Goal: Information Seeking & Learning: Learn about a topic

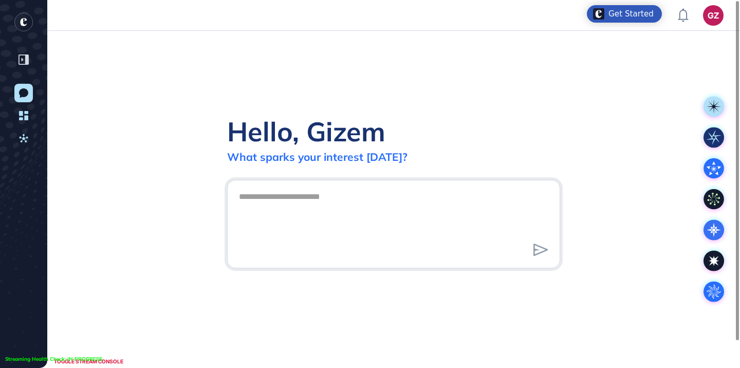
scroll to position [1, 1]
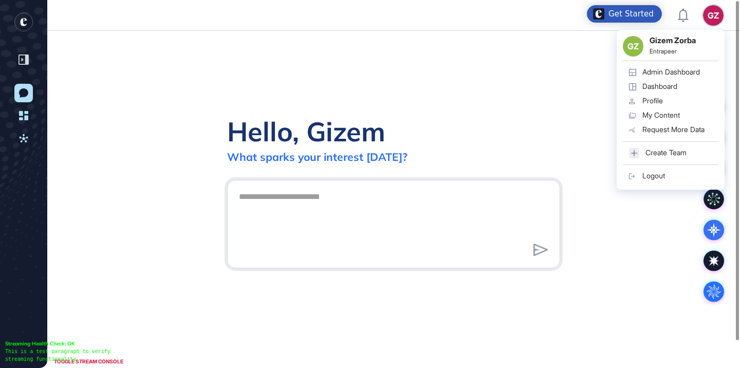
click at [717, 30] on div "GZ Gizem Zorba Entrapeer Admin Dashboard Dashboard Profile My Content Request M…" at bounding box center [671, 110] width 108 height 160
click at [678, 68] on div "Admin Dashboard" at bounding box center [672, 72] width 58 height 8
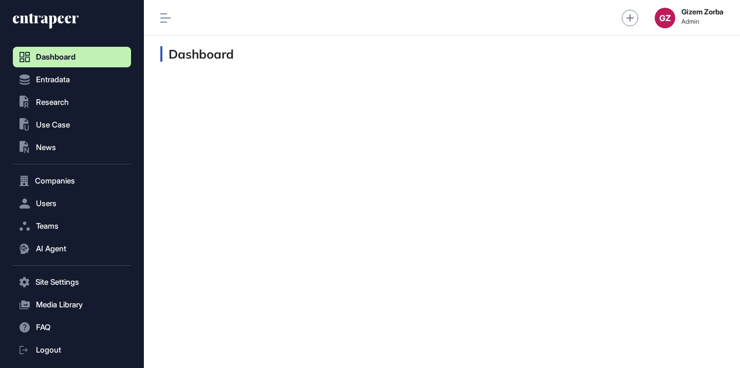
scroll to position [1, 1]
click at [88, 272] on button ".st0{fill:currentColor} Research" at bounding box center [72, 282] width 118 height 21
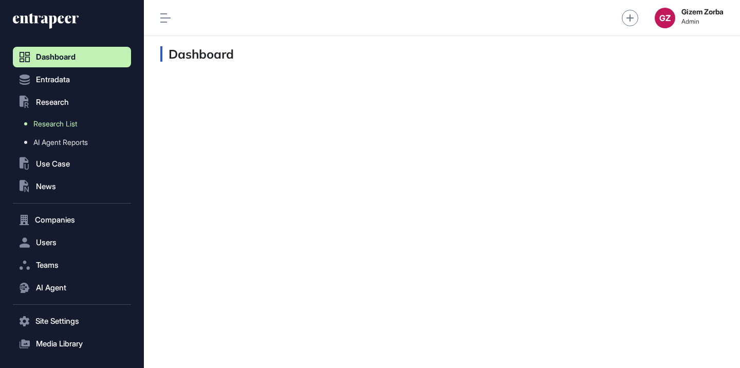
click at [83, 130] on link "Research List" at bounding box center [74, 124] width 113 height 19
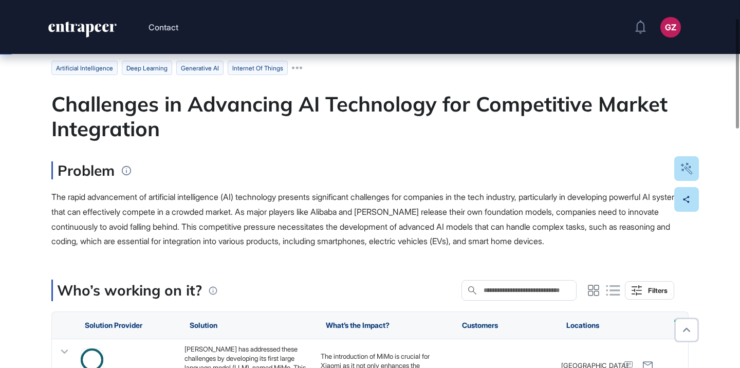
scroll to position [115, 0]
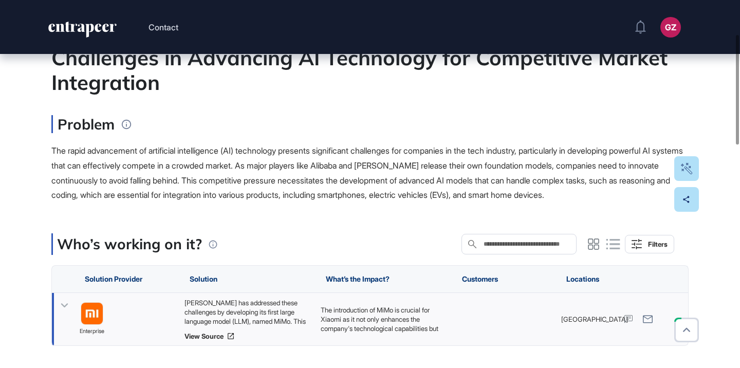
click at [274, 301] on div "Xiaomi has addressed these challenges by developing its first large language mo…" at bounding box center [248, 312] width 126 height 28
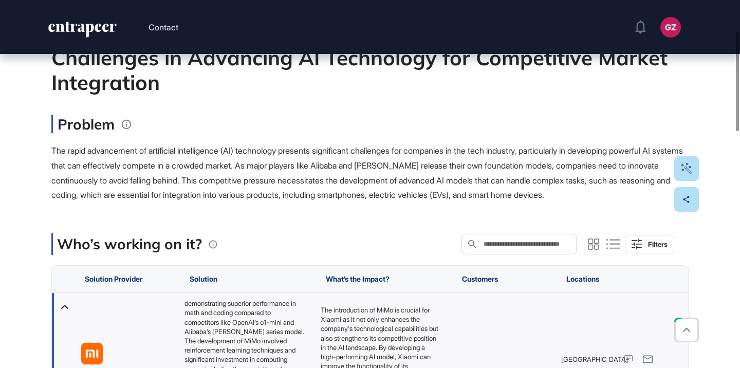
scroll to position [79, 0]
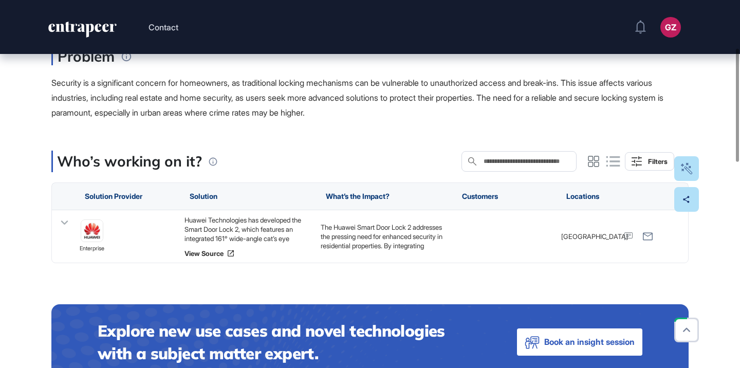
scroll to position [162, 0]
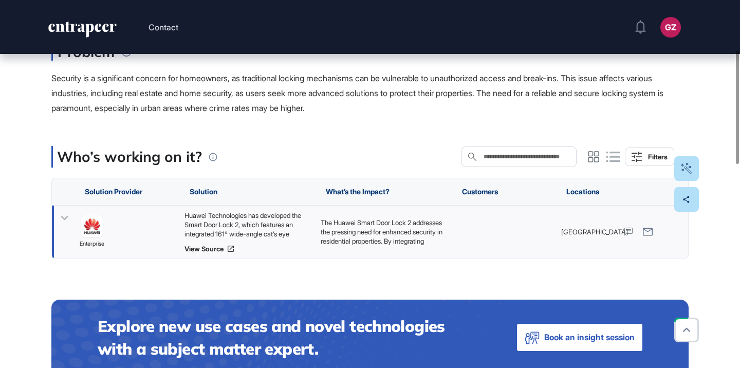
click at [260, 227] on div "Huawei Technologies has developed the Smart Door Lock 2, which features an inte…" at bounding box center [248, 225] width 126 height 28
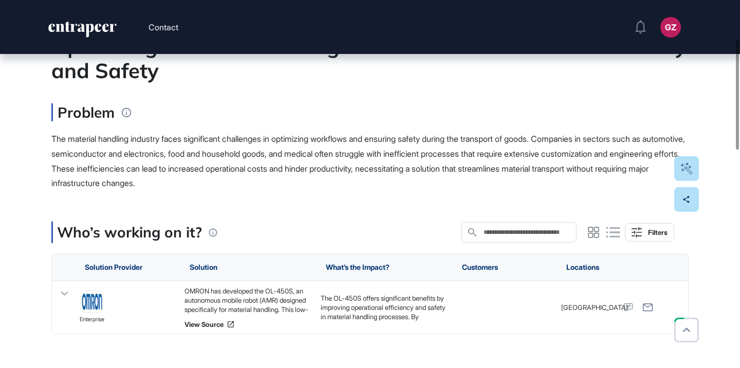
scroll to position [132, 0]
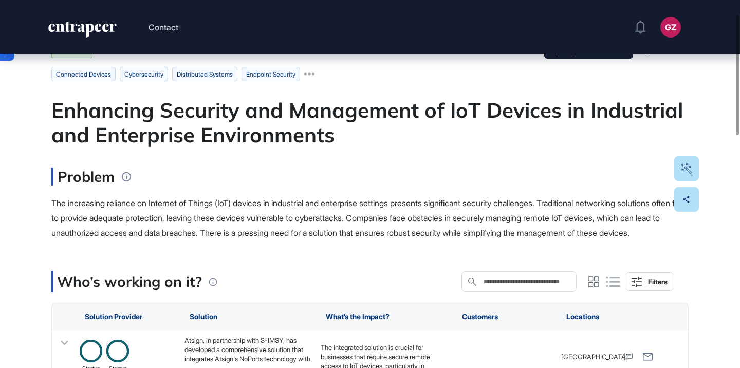
scroll to position [100, 0]
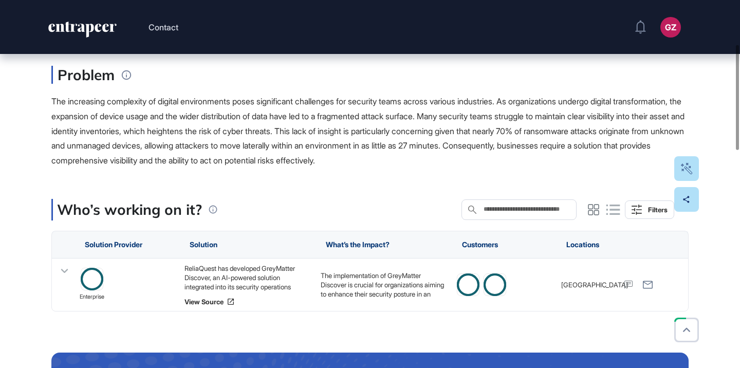
scroll to position [169, 0]
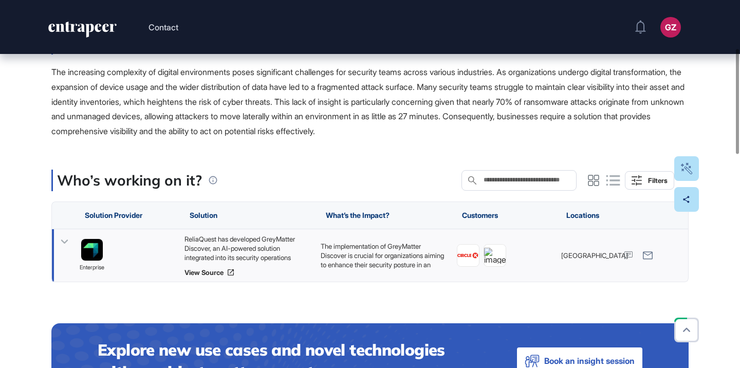
click at [281, 256] on div "ReliaQuest has developed GreyMatter Discover, an AI-powered solution integrated…" at bounding box center [248, 248] width 126 height 28
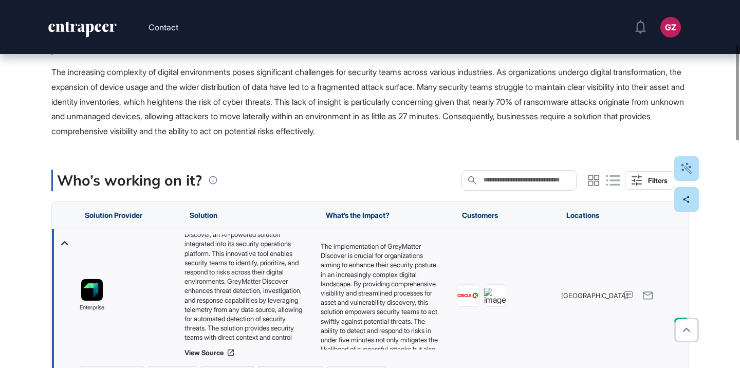
scroll to position [14, 0]
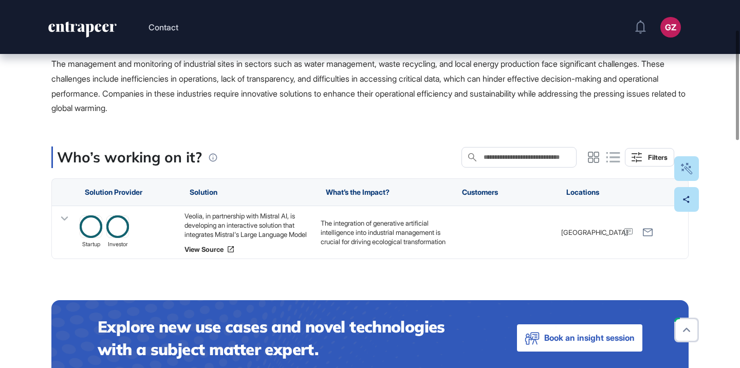
scroll to position [259, 0]
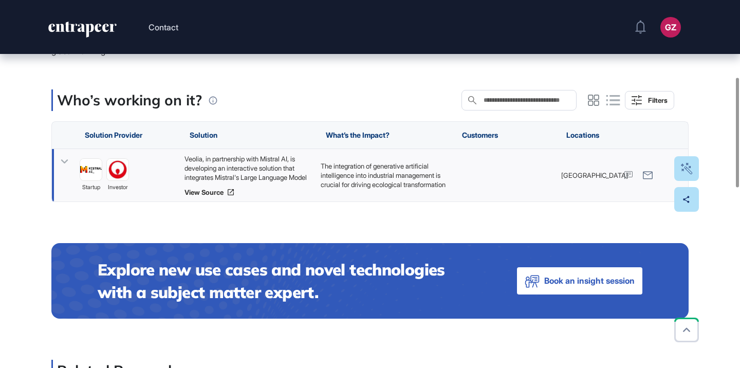
click at [283, 176] on div "Veolia, in partnership with Mistral AI, is developing an interactive solution t…" at bounding box center [248, 168] width 126 height 28
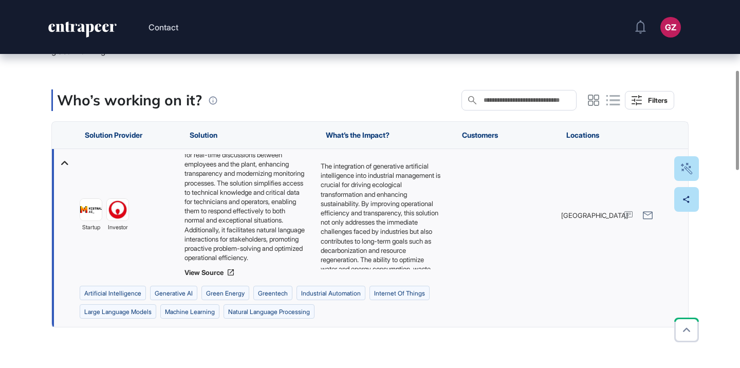
scroll to position [79, 0]
click at [222, 269] on link "View Source" at bounding box center [248, 272] width 126 height 8
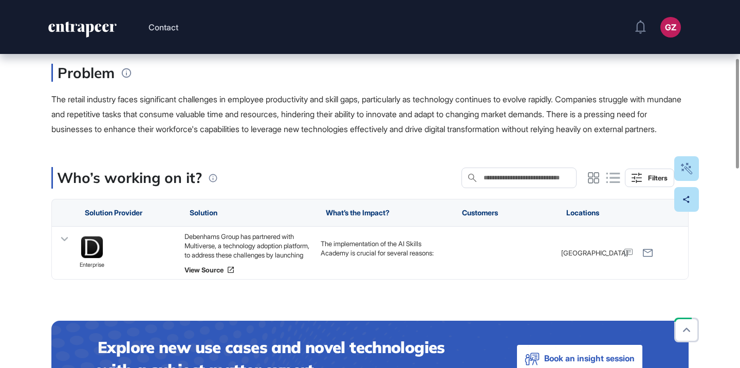
scroll to position [195, 0]
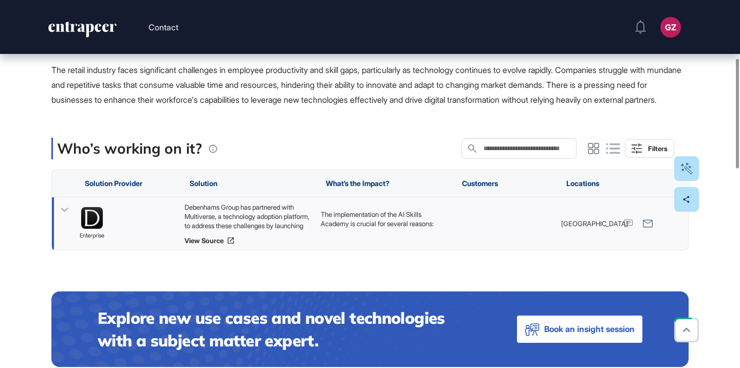
click at [217, 230] on div "Debenhams Group has partnered with Multiverse, a technology adoption platform, …" at bounding box center [248, 217] width 126 height 28
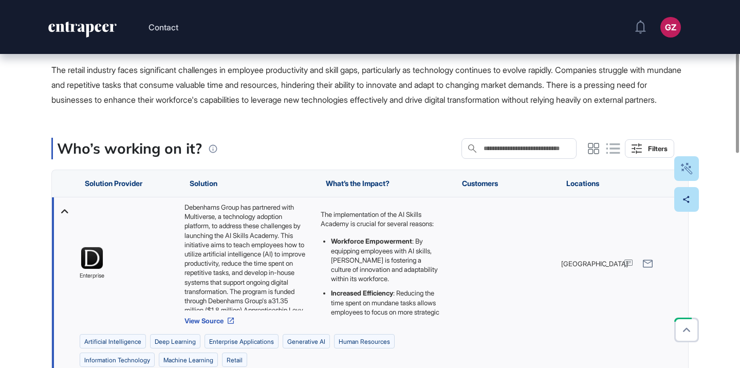
click at [210, 325] on link "View Source" at bounding box center [248, 321] width 126 height 8
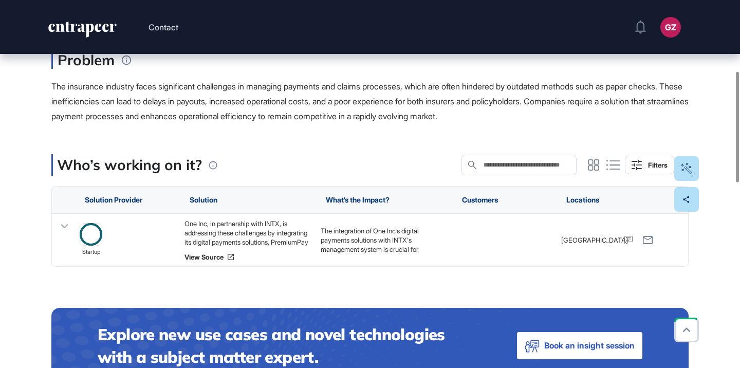
scroll to position [236, 0]
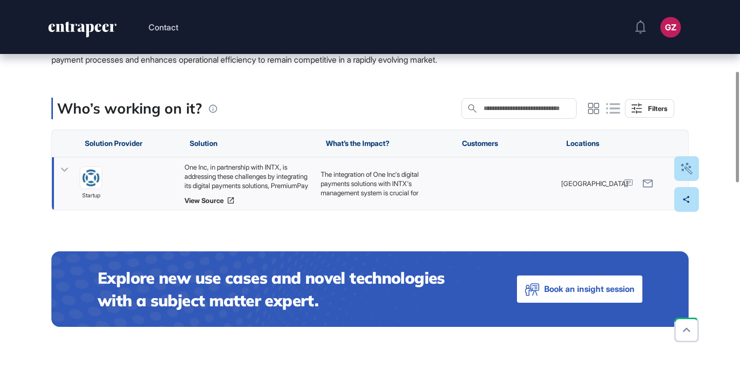
click at [246, 174] on div "One Inc, in partnership with INTX, is addressing these challenges by integratin…" at bounding box center [248, 176] width 126 height 28
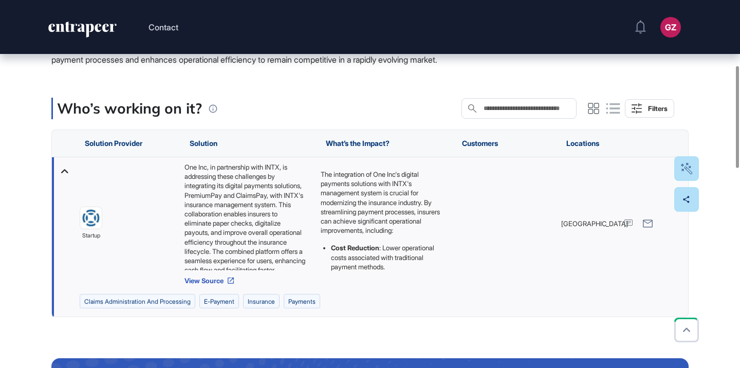
click at [203, 282] on link "View Source" at bounding box center [248, 281] width 126 height 8
drag, startPoint x: 91, startPoint y: 216, endPoint x: 178, endPoint y: 1, distance: 232.5
drag, startPoint x: 91, startPoint y: 212, endPoint x: 214, endPoint y: 2, distance: 243.6
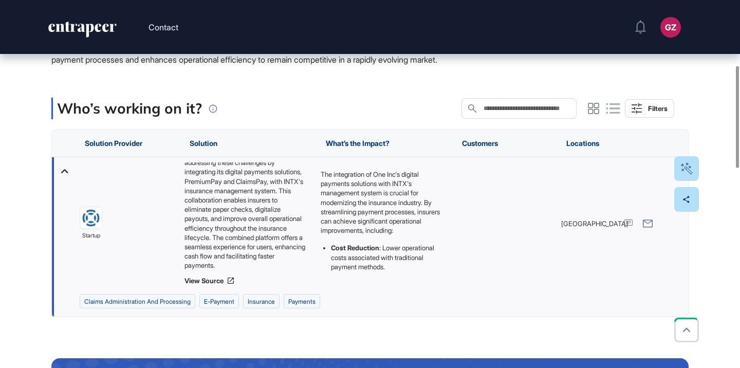
scroll to position [18, 0]
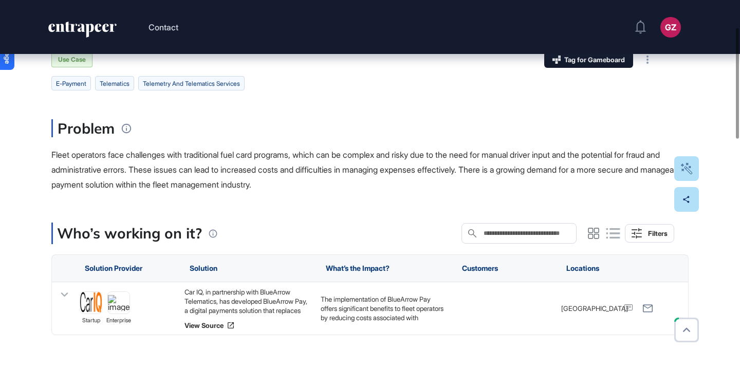
scroll to position [107, 0]
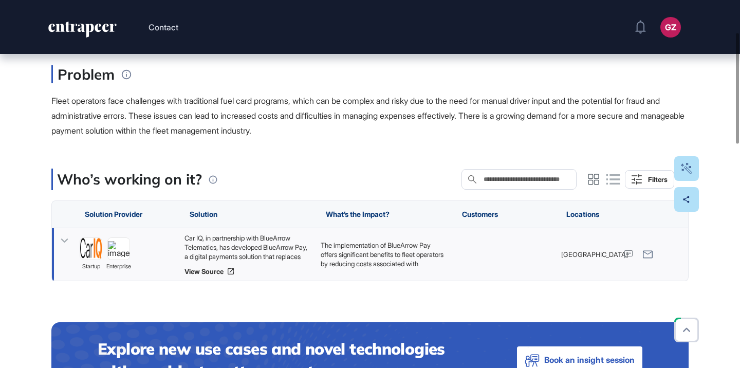
click at [277, 245] on div "Car IQ, in partnership with BlueArrow Telematics, has developed BlueArrow Pay, …" at bounding box center [248, 247] width 126 height 28
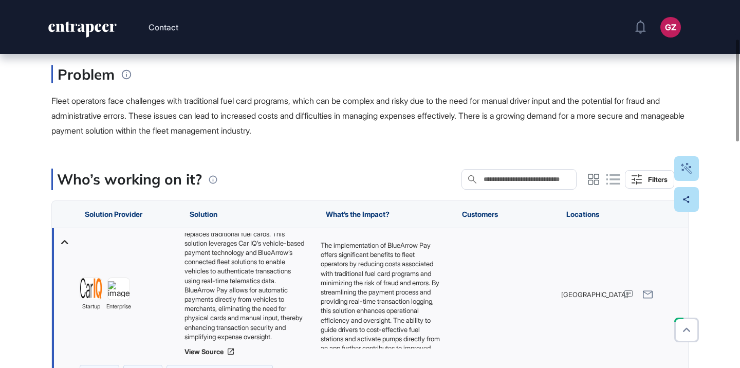
scroll to position [216, 0]
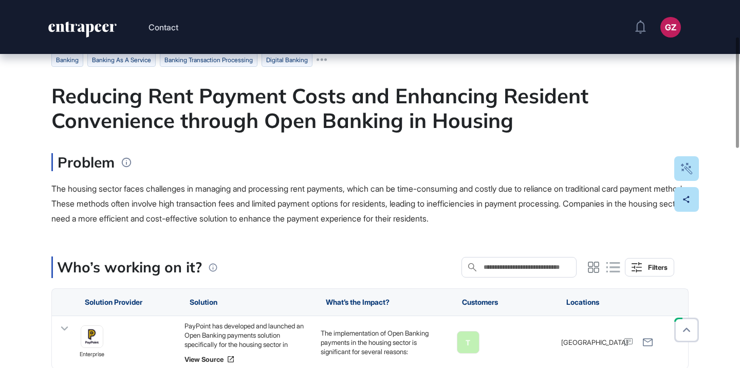
scroll to position [165, 0]
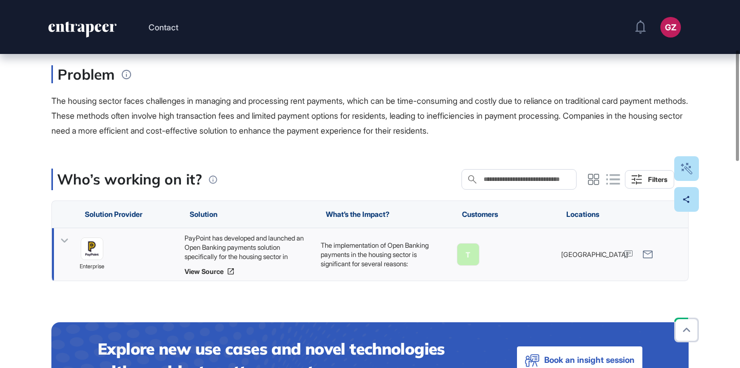
click at [247, 239] on div "PayPoint has developed and launched an Open Banking payments solution specifica…" at bounding box center [248, 247] width 126 height 28
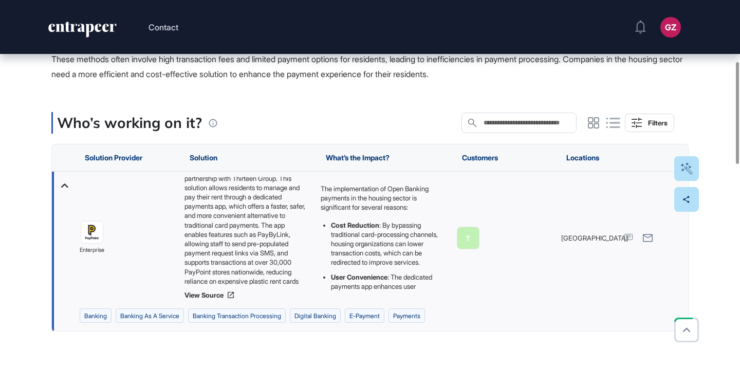
scroll to position [60, 0]
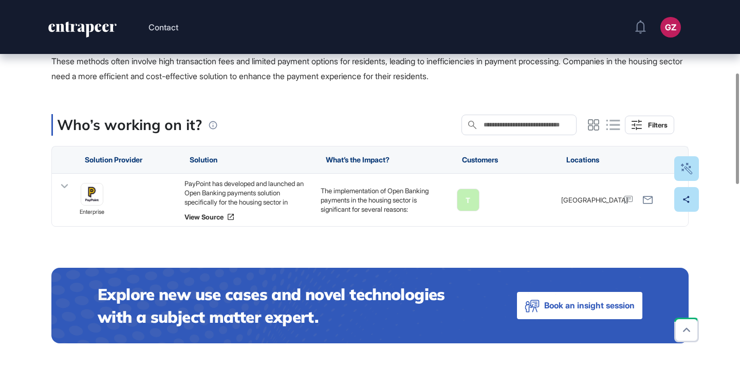
scroll to position [209, 0]
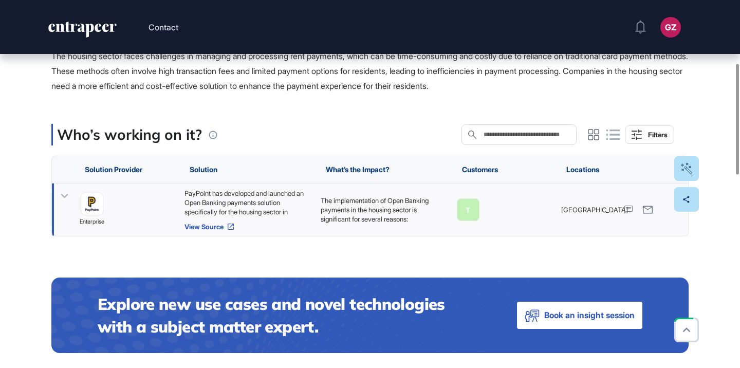
click at [219, 228] on link "View Source" at bounding box center [248, 227] width 126 height 8
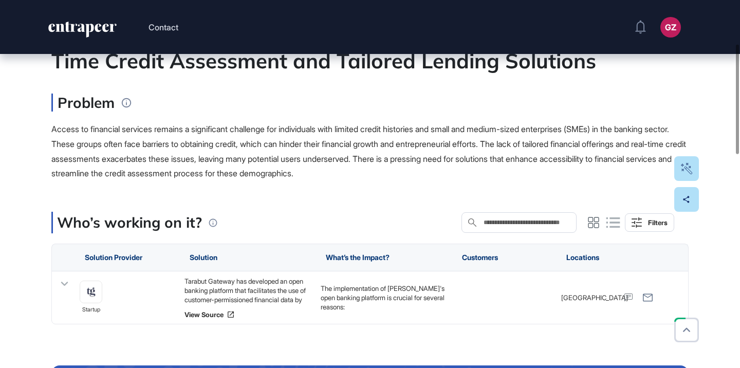
scroll to position [212, 0]
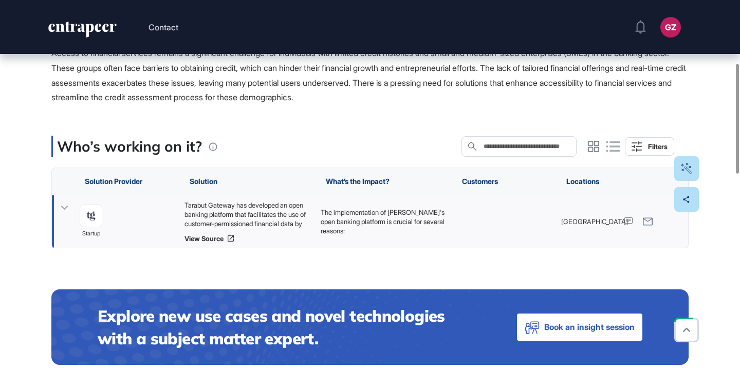
click at [263, 217] on div "Tarabut Gateway has developed an open banking platform that facilitates the use…" at bounding box center [248, 215] width 126 height 28
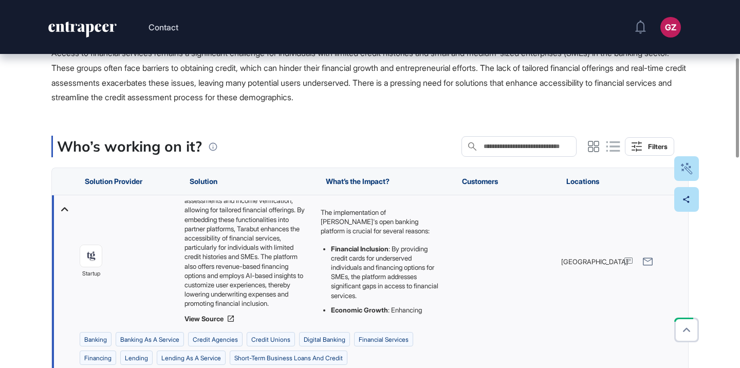
scroll to position [79, 0]
click at [218, 320] on link "View Source" at bounding box center [248, 319] width 126 height 8
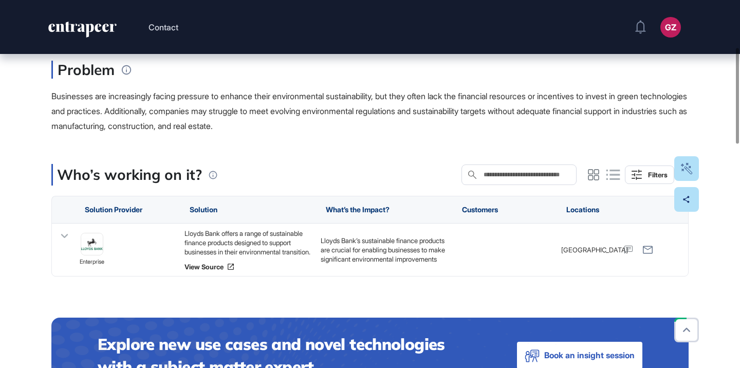
scroll to position [180, 0]
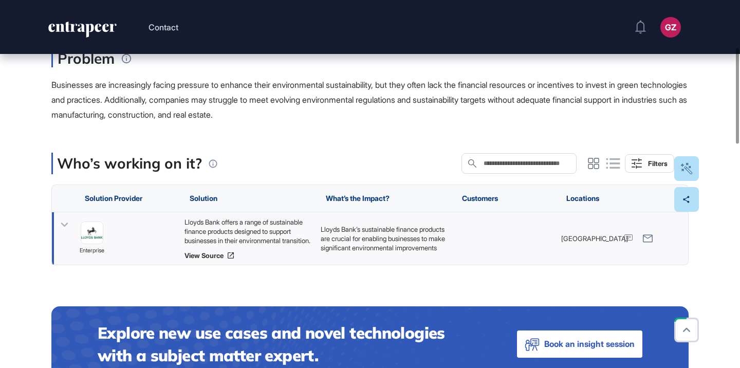
click at [242, 237] on div "Lloyds Bank offers a range of sustainable finance products designed to support …" at bounding box center [248, 232] width 126 height 28
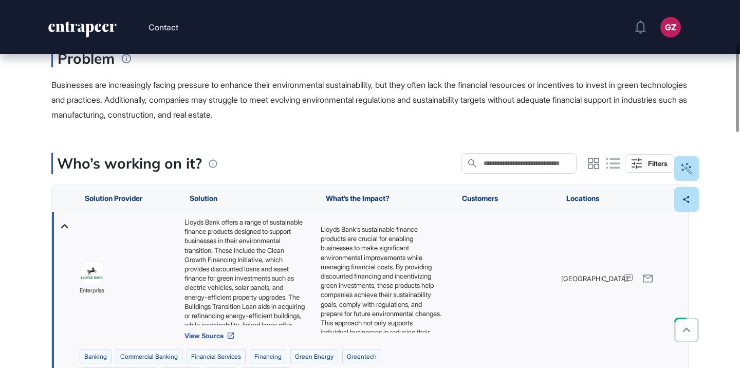
click at [216, 337] on link "View Source" at bounding box center [248, 336] width 126 height 8
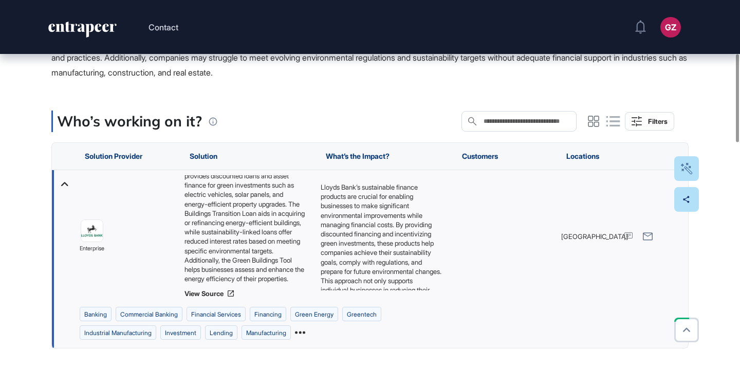
scroll to position [70, 0]
drag, startPoint x: 97, startPoint y: 230, endPoint x: 222, endPoint y: 0, distance: 261.4
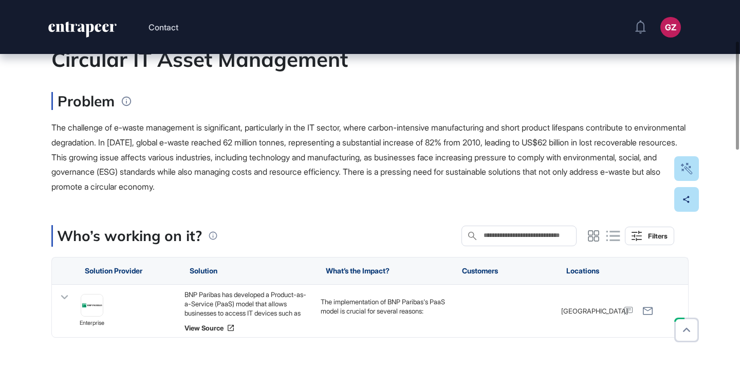
scroll to position [221, 0]
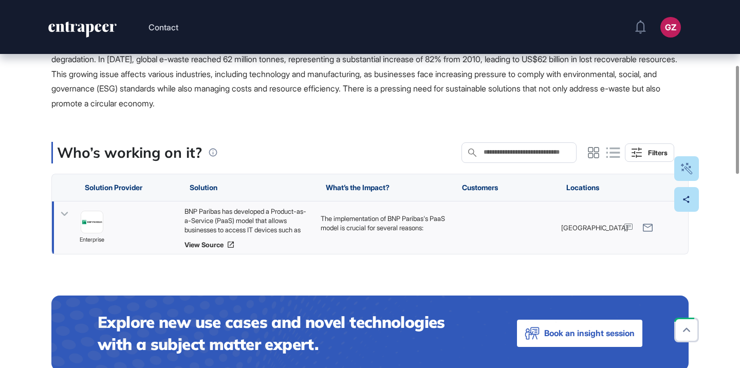
click at [252, 215] on div "BNP Paribas has developed a Product-as-a-Service (PaaS) model that allows busin…" at bounding box center [248, 221] width 126 height 28
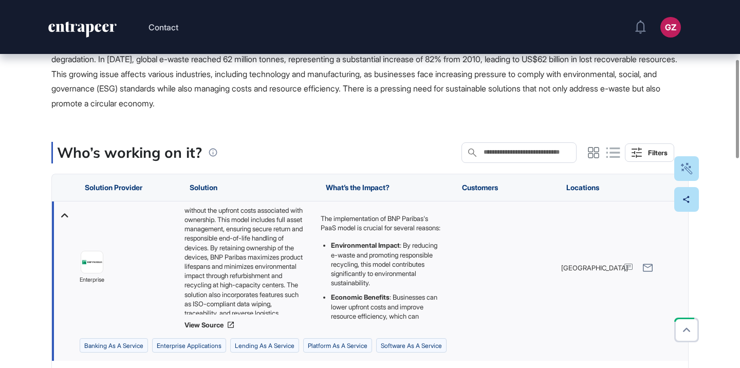
scroll to position [88, 0]
click at [205, 324] on link "View Source" at bounding box center [248, 325] width 126 height 8
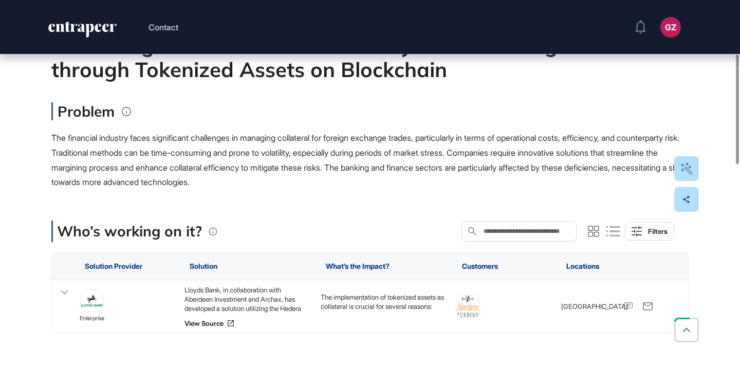
scroll to position [180, 0]
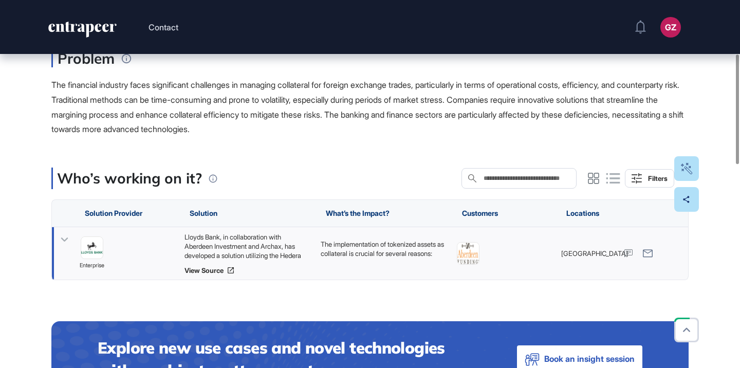
click at [280, 246] on div "Lloyds Bank, in collaboration with Aberdeen Investment and Archax, has develope…" at bounding box center [248, 246] width 126 height 28
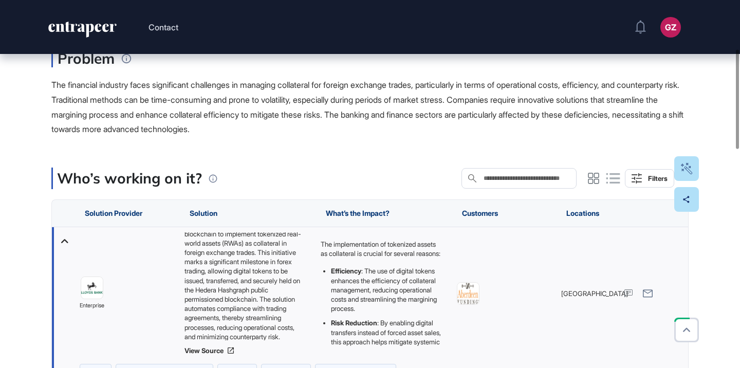
scroll to position [32, 0]
click at [220, 350] on link "View Source" at bounding box center [248, 351] width 126 height 8
drag, startPoint x: 95, startPoint y: 282, endPoint x: 298, endPoint y: 1, distance: 346.8
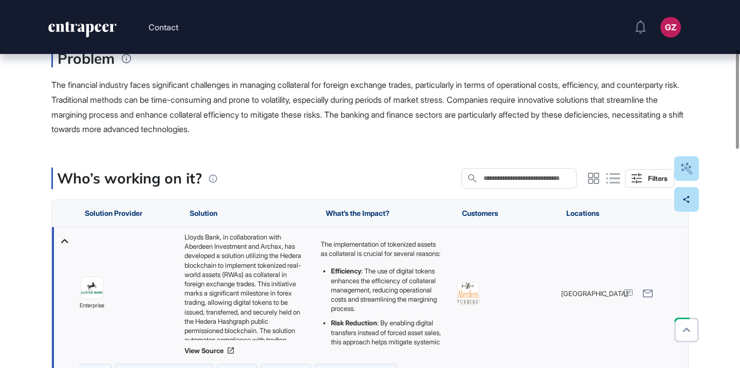
drag, startPoint x: 474, startPoint y: 290, endPoint x: 354, endPoint y: 12, distance: 302.6
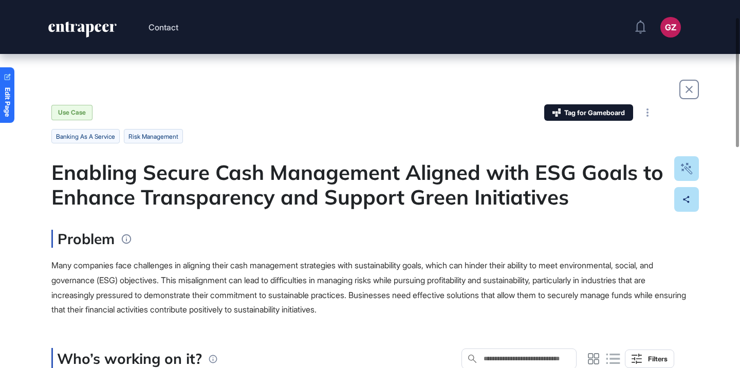
scroll to position [182, 0]
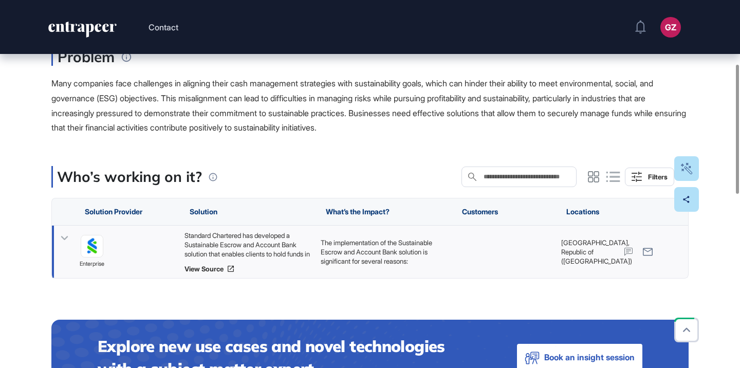
click at [255, 248] on div "Standard Chartered has developed a Sustainable Escrow and Account Bank solution…" at bounding box center [248, 245] width 126 height 28
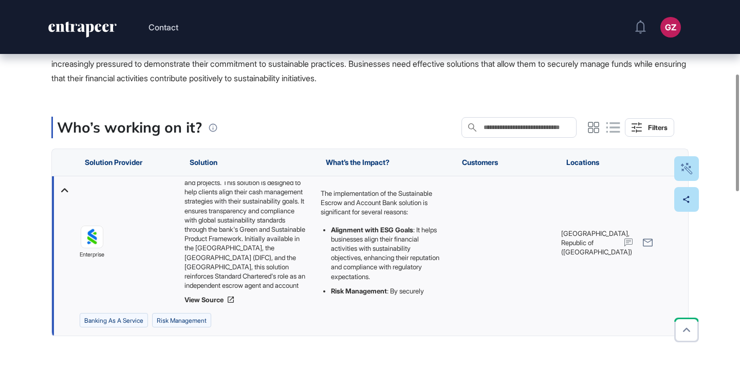
scroll to position [79, 0]
click at [216, 299] on link "View Source" at bounding box center [248, 300] width 126 height 8
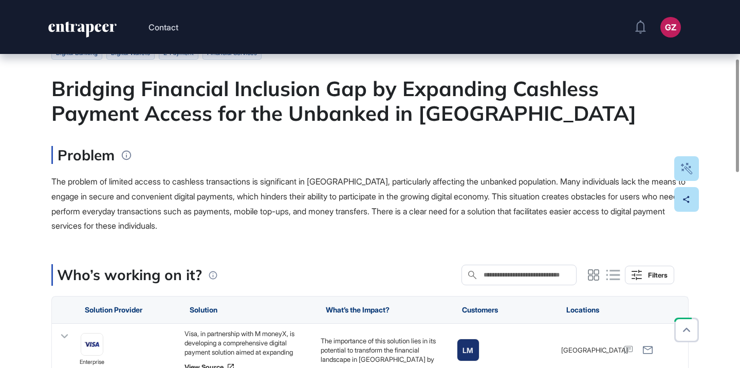
scroll to position [196, 0]
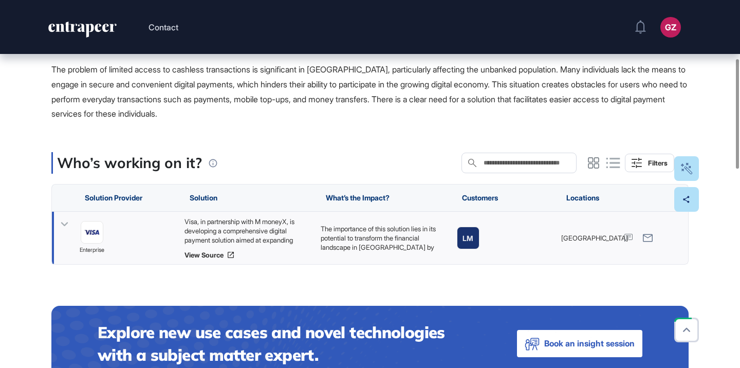
click at [282, 226] on div "Visa, in partnership with M moneyX, is developing a comprehensive digital payme…" at bounding box center [248, 231] width 126 height 28
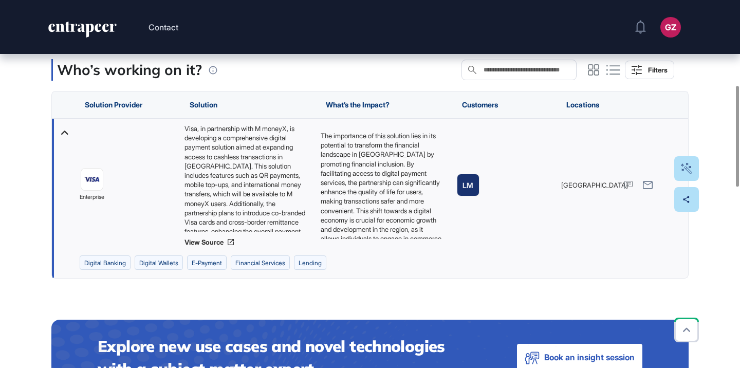
scroll to position [311, 0]
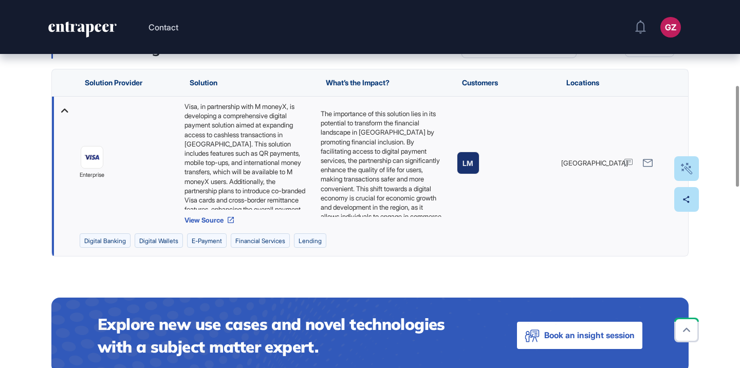
click at [216, 218] on link "View Source" at bounding box center [248, 220] width 126 height 8
drag, startPoint x: 89, startPoint y: 166, endPoint x: 214, endPoint y: 2, distance: 205.5
click at [0, 0] on div "Contact GZ Admin Dashboard Dashboard Profile My Content Request More Data Edit …" at bounding box center [370, 358] width 740 height 1339
drag, startPoint x: 468, startPoint y: 165, endPoint x: 500, endPoint y: 1, distance: 167.0
click at [0, 0] on div "Contact GZ Admin Dashboard Dashboard Profile My Content Request More Data Edit …" at bounding box center [370, 358] width 740 height 1339
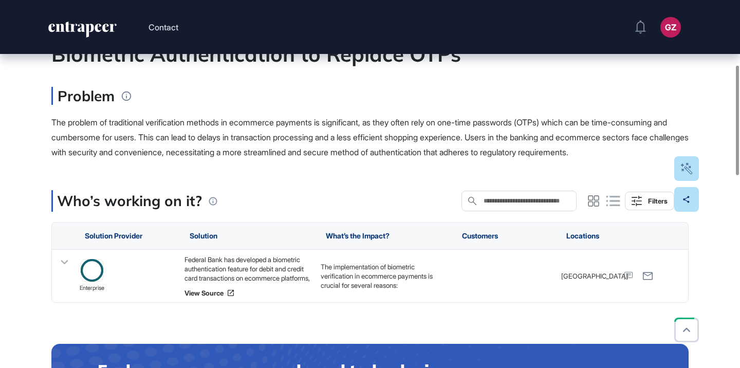
scroll to position [218, 0]
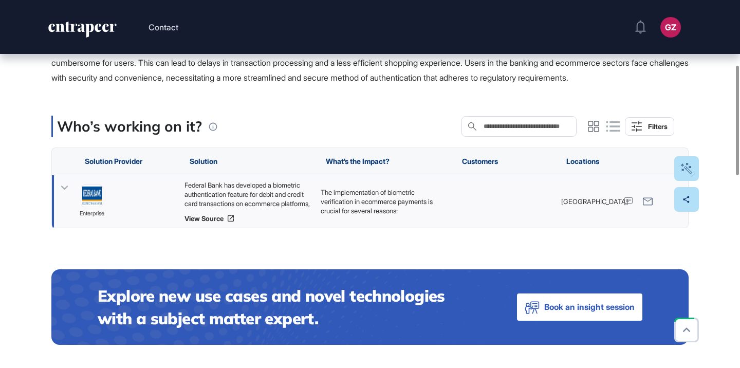
click at [260, 208] on div "Federal Bank has developed a biometric authentication feature for debit and cre…" at bounding box center [248, 194] width 126 height 28
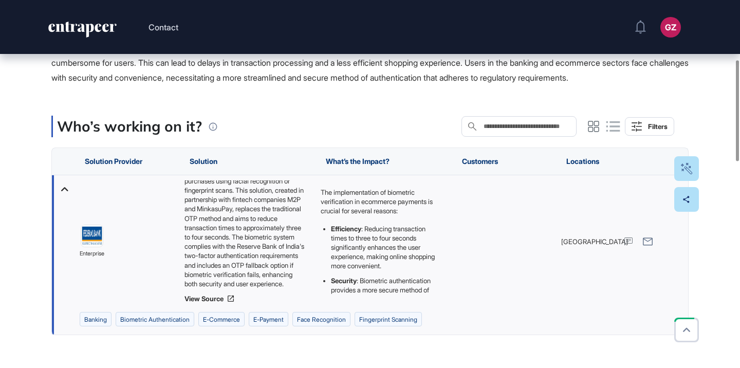
scroll to position [60, 0]
click at [226, 303] on link "View Source" at bounding box center [248, 299] width 126 height 8
drag, startPoint x: 95, startPoint y: 250, endPoint x: 177, endPoint y: 2, distance: 261.8
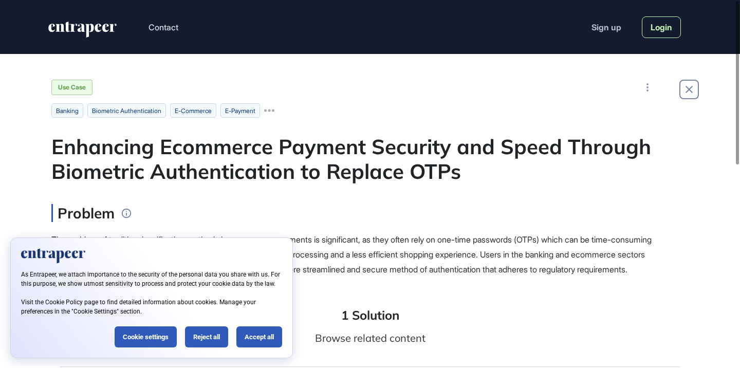
click at [654, 37] on link "Login" at bounding box center [661, 27] width 39 height 22
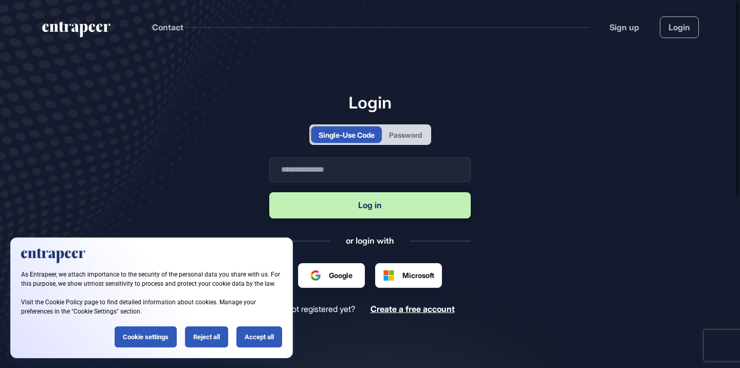
scroll to position [1, 1]
click at [373, 166] on input "text" at bounding box center [370, 169] width 202 height 25
type input "**********"
click at [371, 214] on button "Log in" at bounding box center [370, 205] width 202 height 26
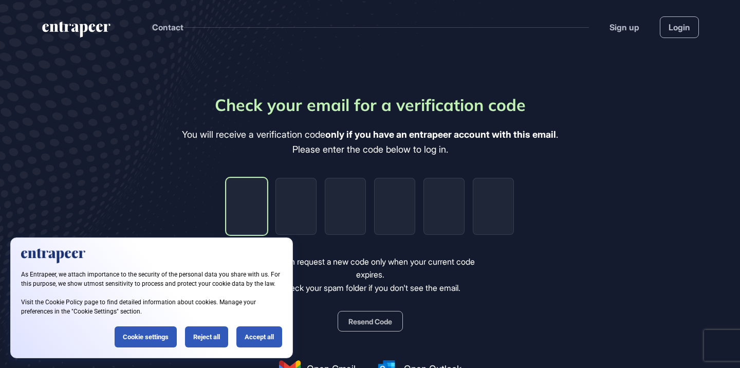
type input "*"
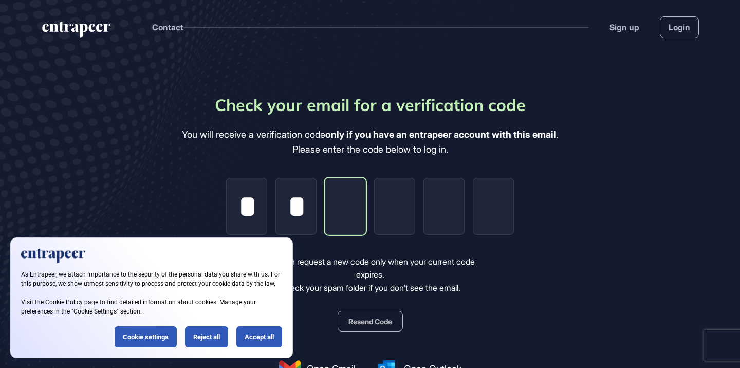
type input "*"
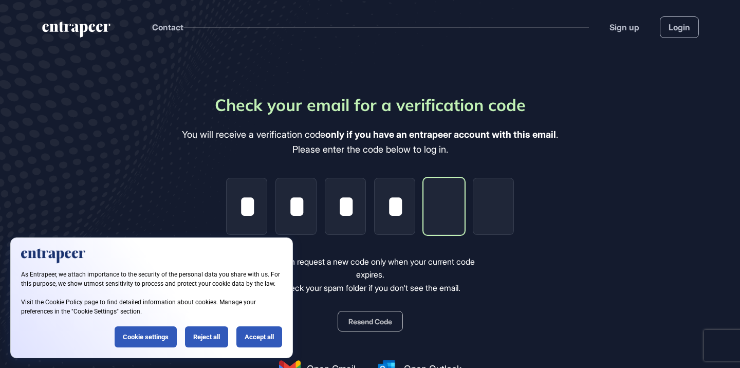
type input "*"
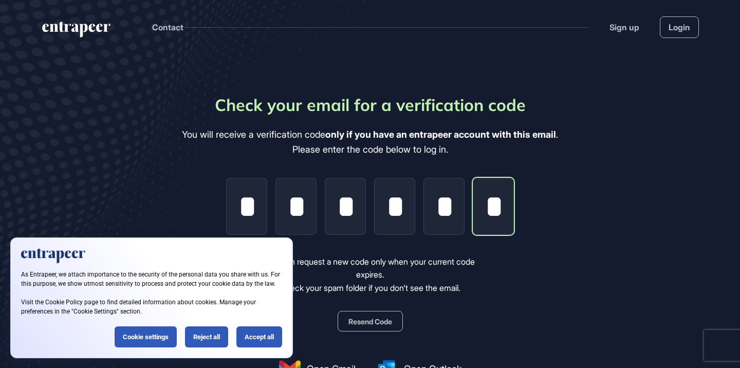
type input "*"
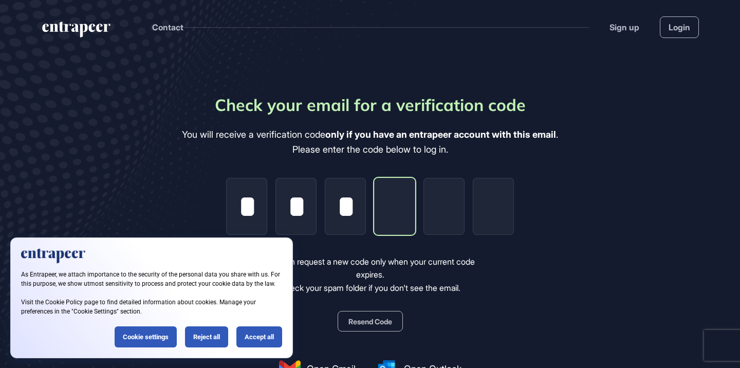
type input "*"
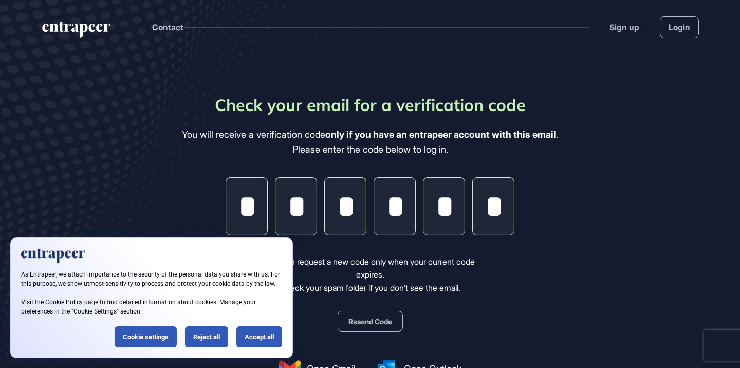
type input "*"
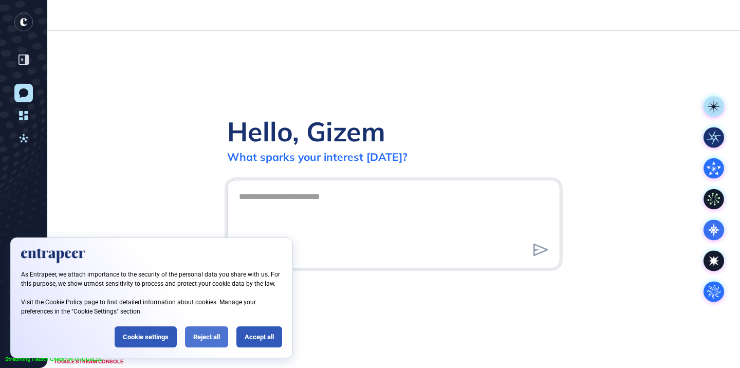
click at [195, 339] on div "Reject all" at bounding box center [206, 337] width 43 height 21
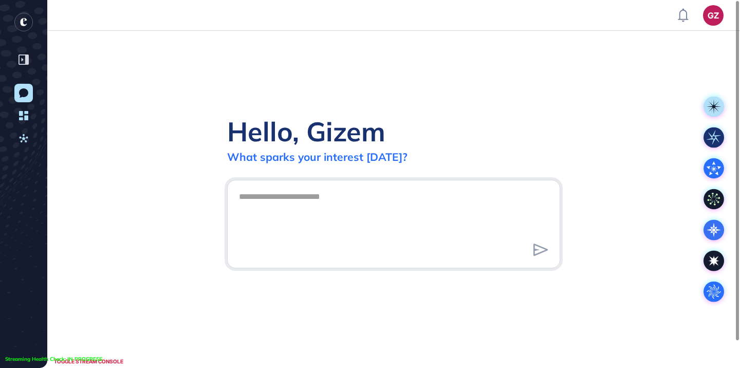
scroll to position [1, 1]
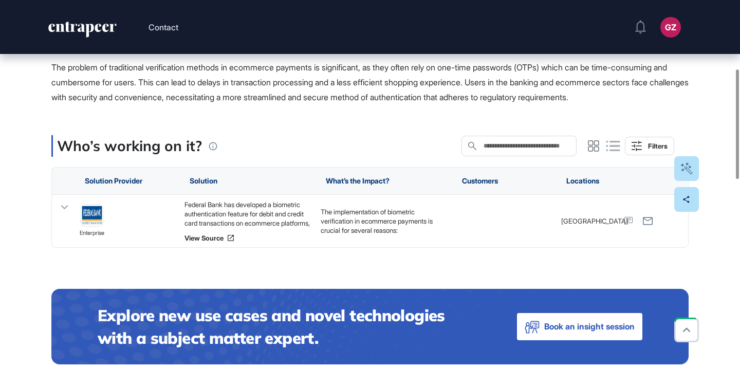
scroll to position [231, 0]
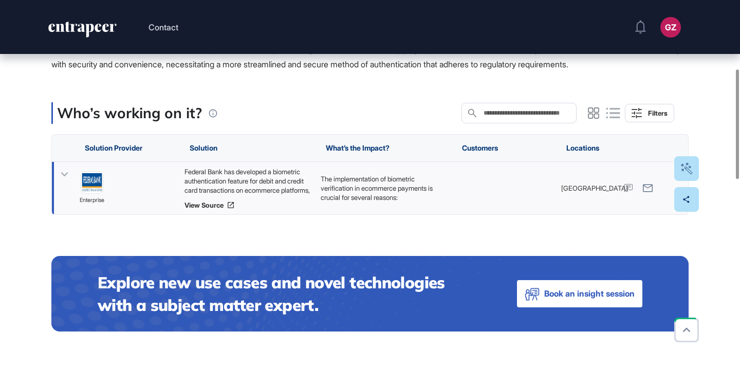
click at [277, 195] on div "Federal Bank has developed a biometric authentication feature for debit and cre…" at bounding box center [248, 181] width 126 height 28
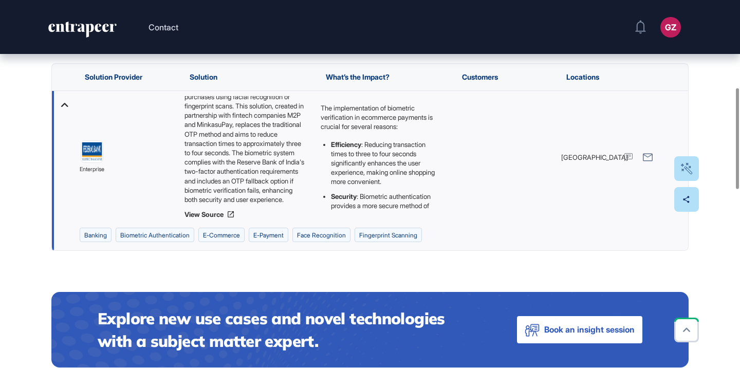
scroll to position [324, 0]
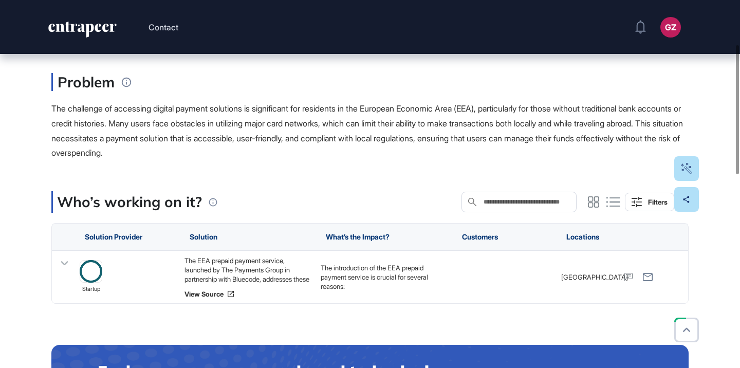
scroll to position [220, 0]
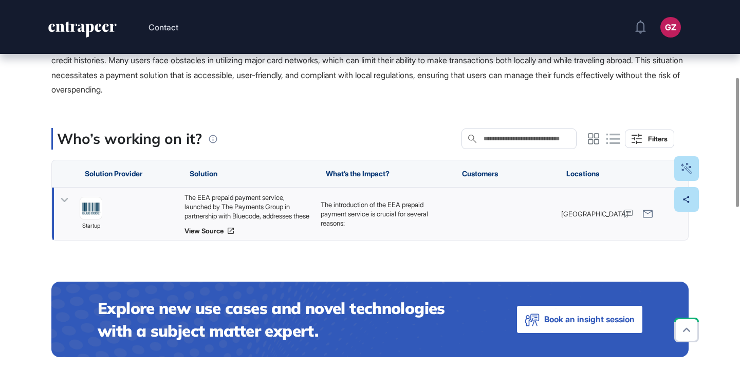
click at [289, 205] on div "The EEA prepaid payment service, launched by The Payments Group in partnership …" at bounding box center [248, 207] width 126 height 28
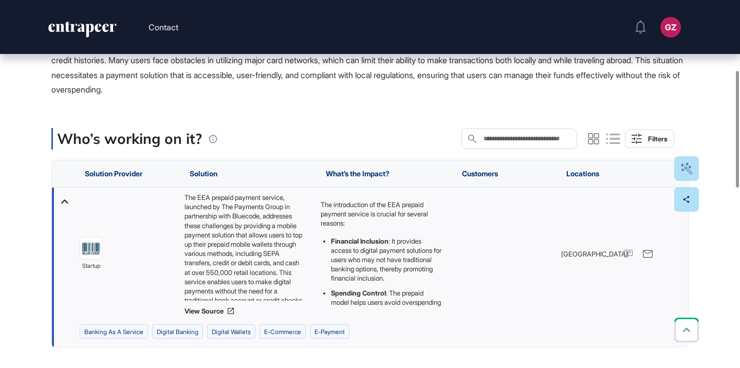
scroll to position [79, 0]
click at [207, 309] on link "View Source" at bounding box center [248, 311] width 126 height 8
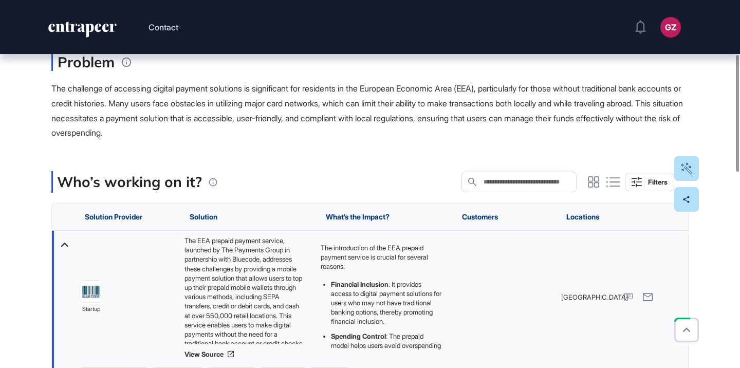
scroll to position [177, 0]
drag, startPoint x: 94, startPoint y: 294, endPoint x: 297, endPoint y: 2, distance: 355.8
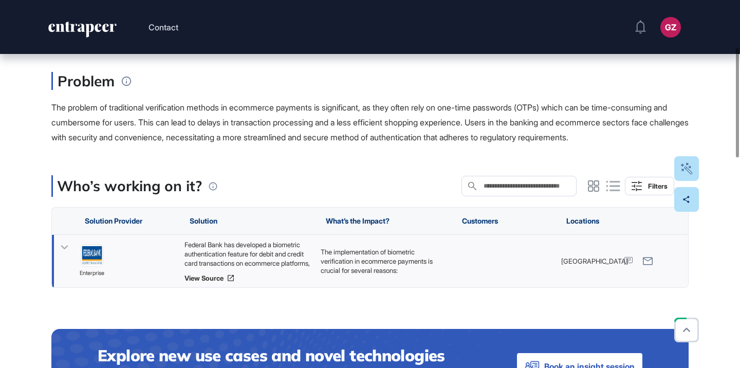
click at [227, 262] on div "Federal Bank has developed a biometric authentication feature for debit and cre…" at bounding box center [248, 254] width 126 height 28
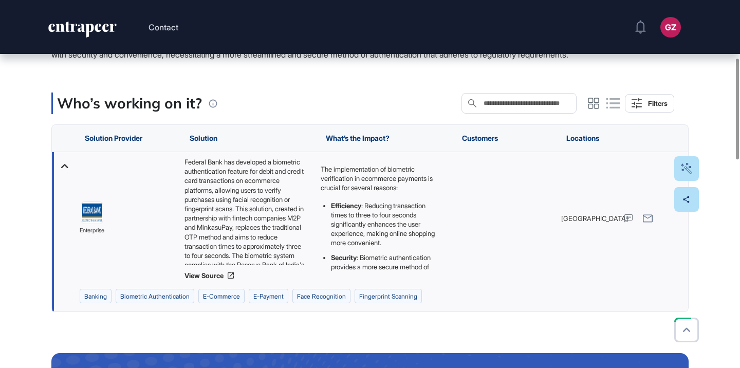
scroll to position [270, 0]
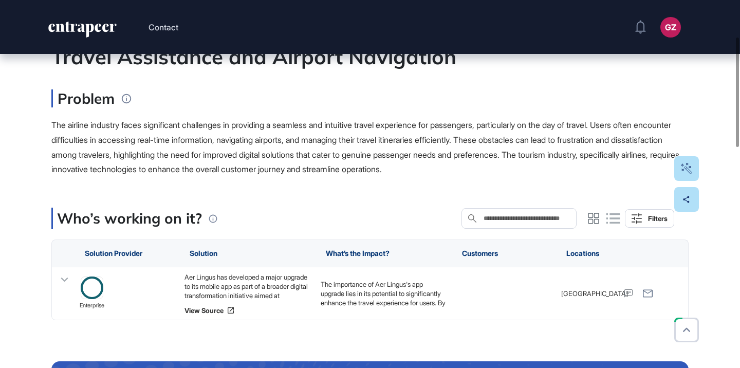
scroll to position [149, 0]
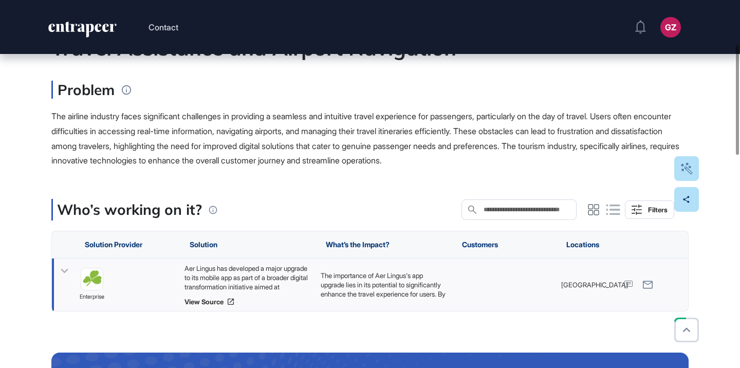
click at [277, 279] on div "Aer Lingus has developed a major upgrade to its mobile app as part of a broader…" at bounding box center [248, 278] width 126 height 28
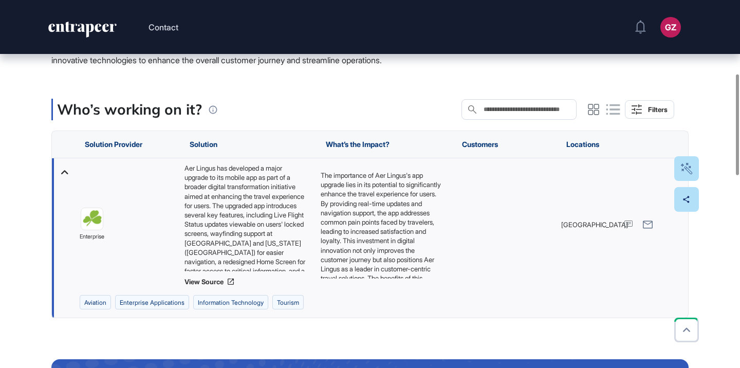
scroll to position [268, 0]
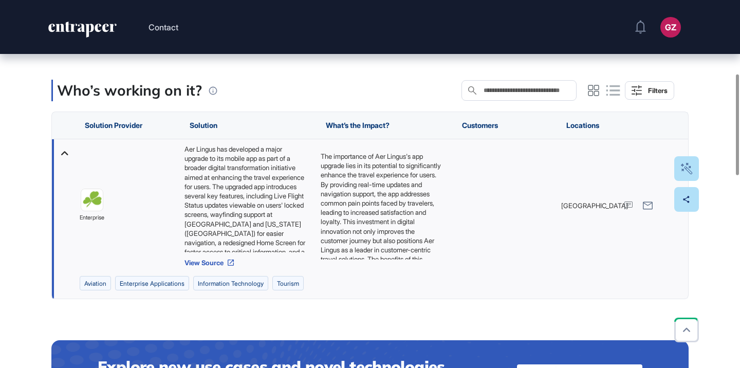
click at [225, 265] on link "View Source" at bounding box center [248, 263] width 126 height 8
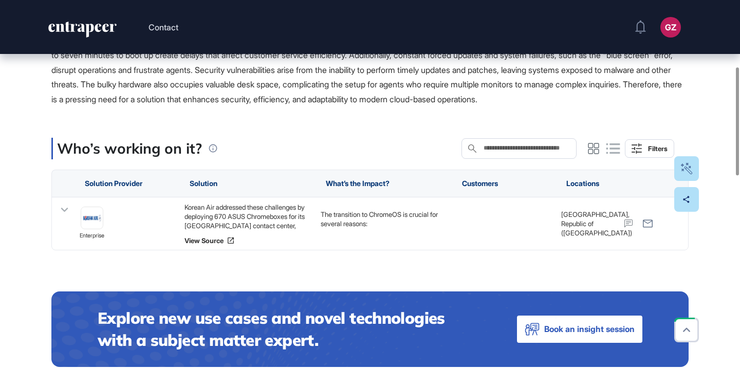
scroll to position [226, 0]
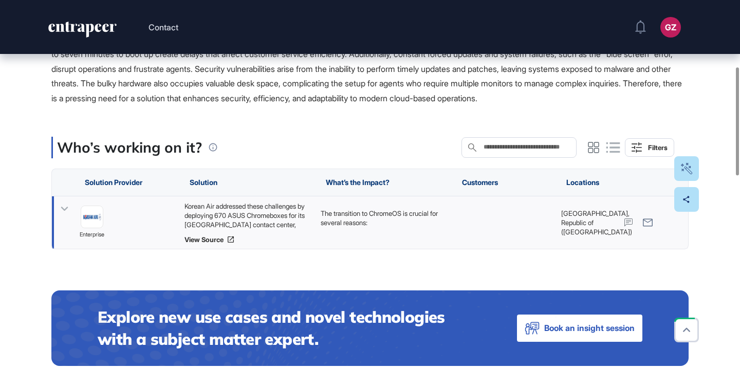
click at [270, 207] on div "Korean Air addressed these challenges by deploying 670 ASUS Chromeboxes for its…" at bounding box center [248, 216] width 126 height 28
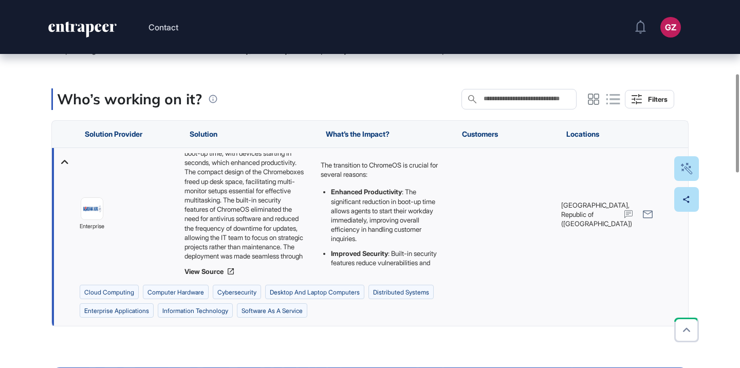
scroll to position [107, 0]
click at [209, 274] on link "View Source" at bounding box center [248, 271] width 126 height 8
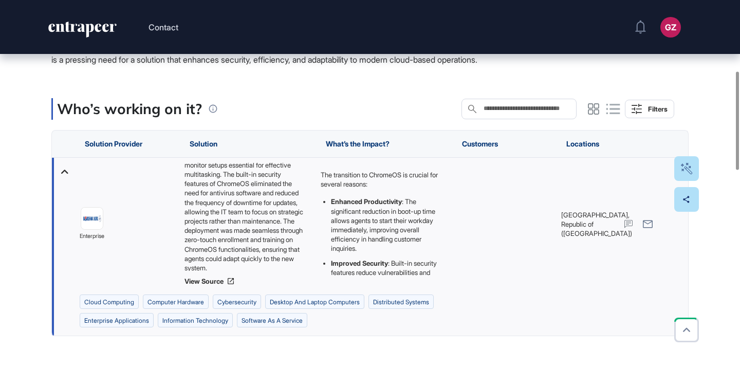
scroll to position [0, 0]
drag, startPoint x: 93, startPoint y: 220, endPoint x: 323, endPoint y: 13, distance: 309.1
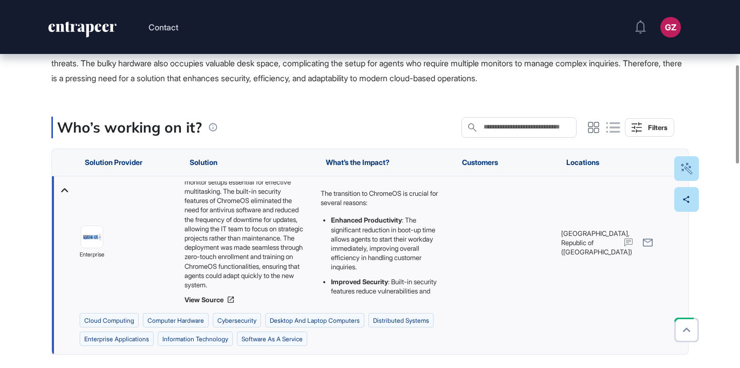
scroll to position [240, 0]
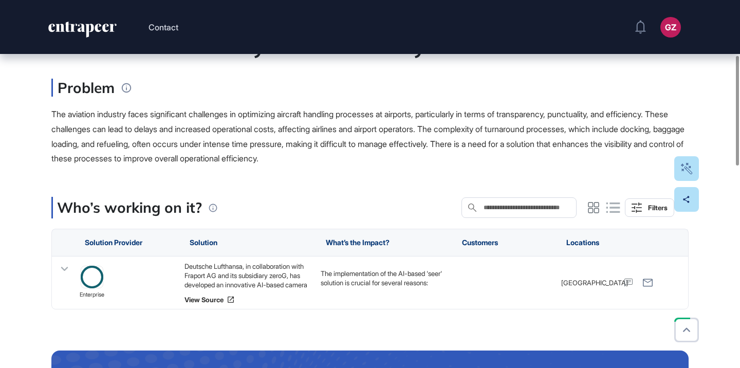
scroll to position [197, 0]
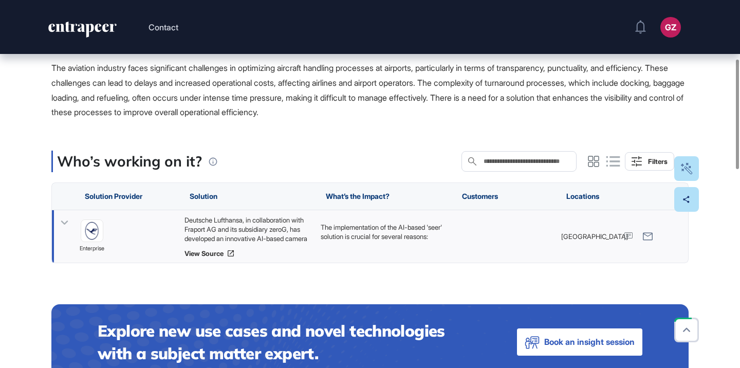
click at [261, 231] on div "Deutsche Lufthansa, in collaboration with Fraport AG and its subsidiary zeroG, …" at bounding box center [248, 229] width 126 height 28
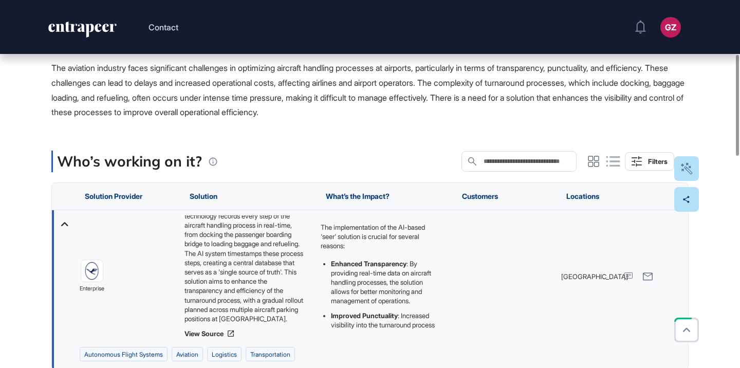
scroll to position [0, 0]
click at [316, 338] on div "Deutsche Lufthansa, in collaboration with Fraport AG and its subsidiary zeroG, …" at bounding box center [384, 276] width 136 height 133
click at [214, 324] on div "Deutsche Lufthansa, in collaboration with Fraport AG and its subsidiary zeroG, …" at bounding box center [248, 276] width 126 height 122
click at [214, 327] on div "Deutsche Lufthansa, in collaboration with Fraport AG and its subsidiary zeroG, …" at bounding box center [248, 276] width 126 height 122
click at [216, 331] on link "View Source" at bounding box center [248, 334] width 126 height 8
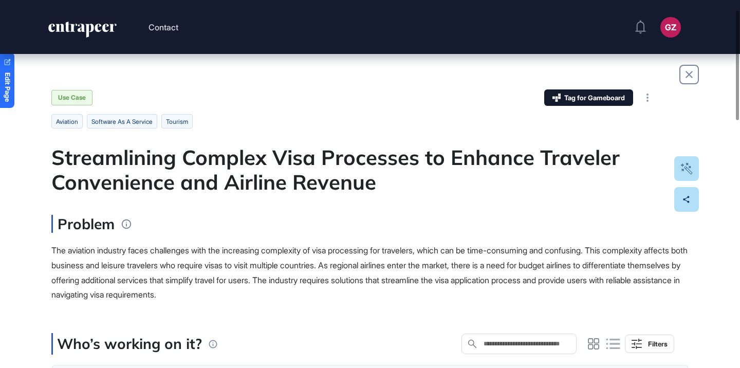
scroll to position [41, 0]
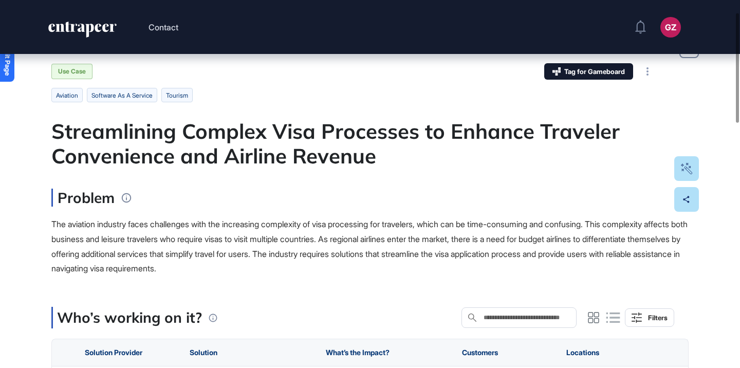
click at [314, 161] on div "Streamlining Complex Visa Processes to Enhance Traveler Convenience and Airline…" at bounding box center [370, 143] width 638 height 49
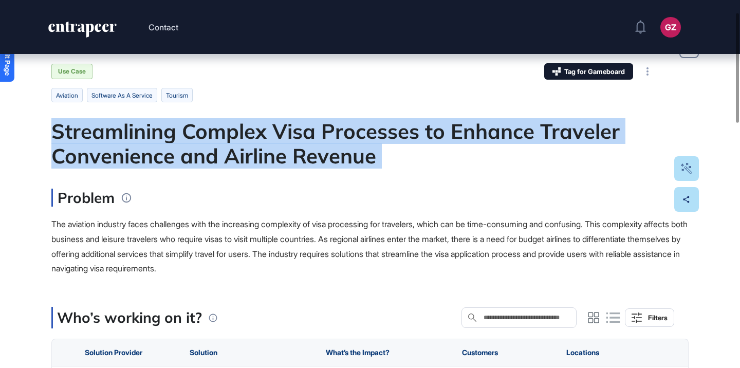
click at [314, 161] on div "Streamlining Complex Visa Processes to Enhance Traveler Convenience and Airline…" at bounding box center [370, 143] width 638 height 49
click at [307, 169] on div at bounding box center [307, 169] width 0 height 0
click at [320, 136] on div "Streamlining Complex Visa Processes to Enhance Traveler Convenience and Airline…" at bounding box center [370, 143] width 638 height 49
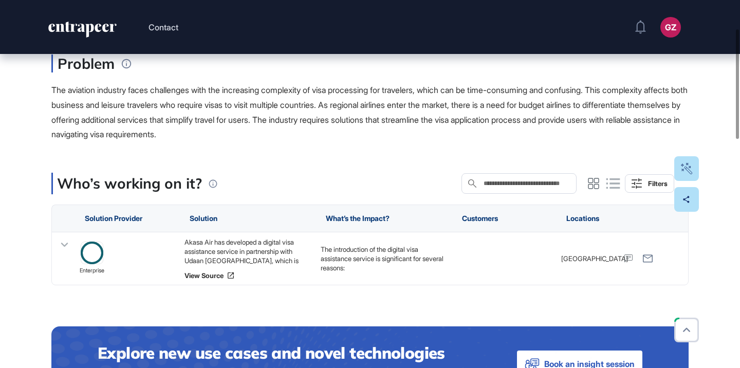
scroll to position [202, 0]
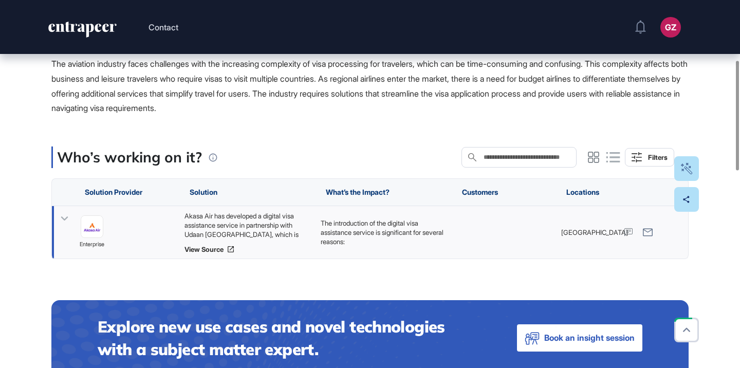
click at [256, 217] on div "Akasa Air has developed a digital visa assistance service in partnership with U…" at bounding box center [248, 225] width 126 height 28
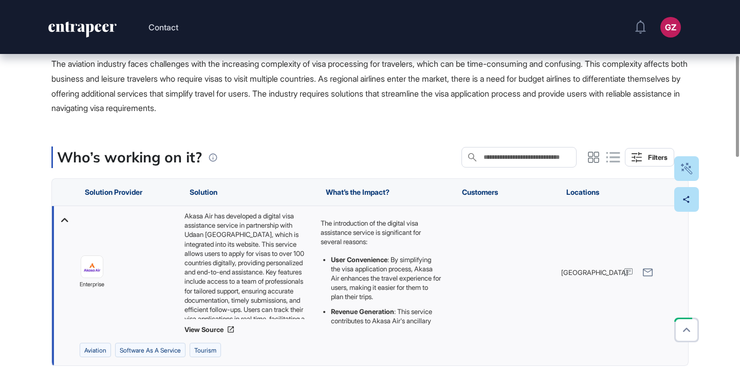
scroll to position [42, 0]
click at [212, 331] on link "View Source" at bounding box center [248, 329] width 126 height 8
drag, startPoint x: 88, startPoint y: 269, endPoint x: 228, endPoint y: 2, distance: 301.3
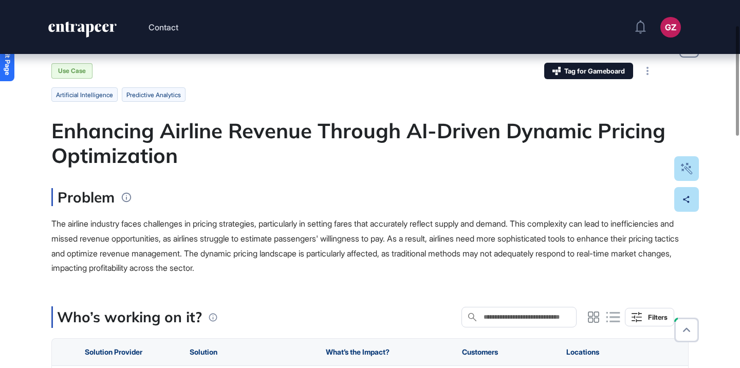
scroll to position [190, 0]
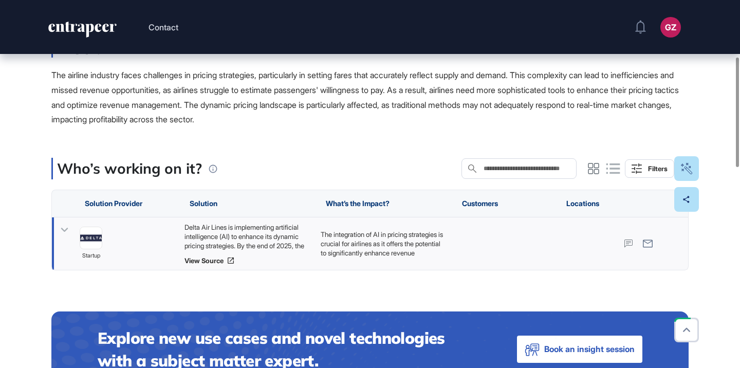
click at [266, 234] on div "Delta Air Lines is implementing artificial intelligence (AI) to enhance its dyn…" at bounding box center [248, 237] width 126 height 28
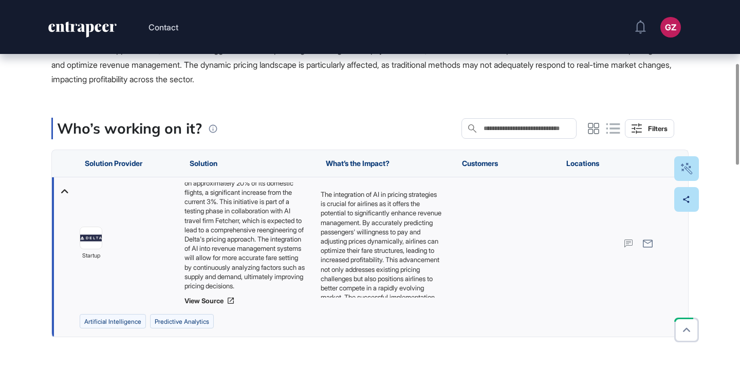
scroll to position [70, 0]
click at [219, 300] on link "View Source" at bounding box center [248, 301] width 126 height 8
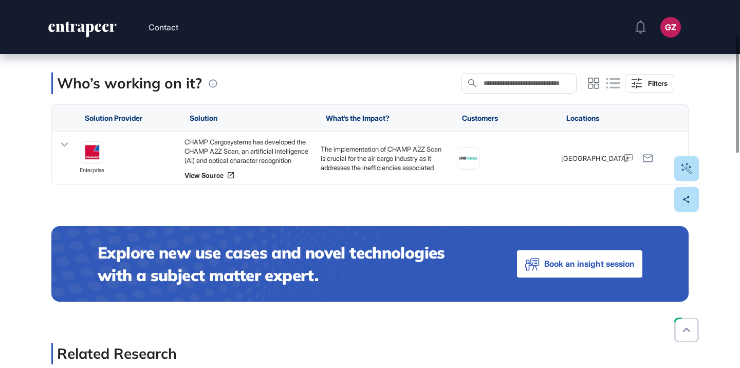
scroll to position [227, 0]
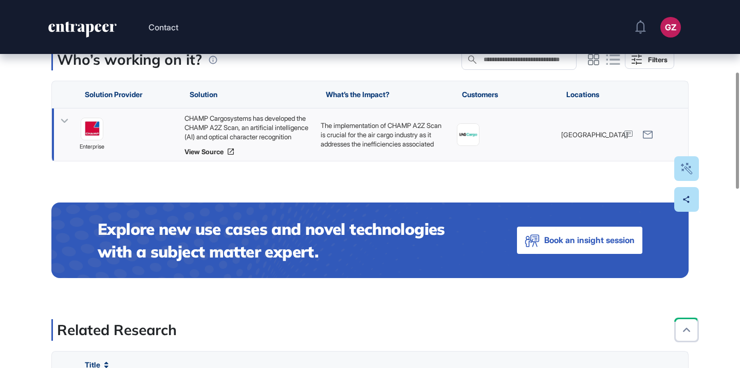
click at [285, 134] on div "CHAMP Cargosystems has developed the CHAMP A2Z Scan, an artificial intelligence…" at bounding box center [248, 128] width 126 height 28
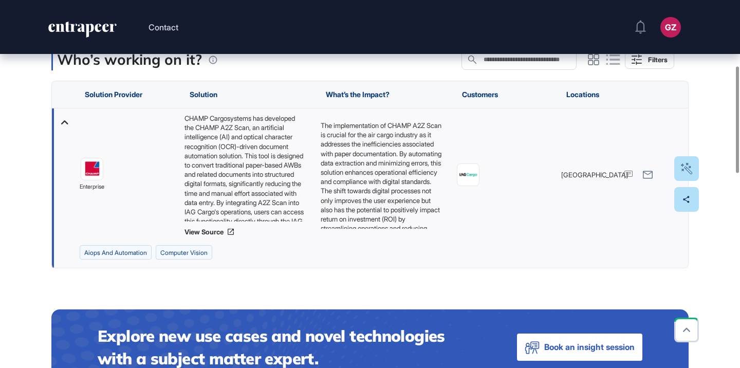
scroll to position [42, 0]
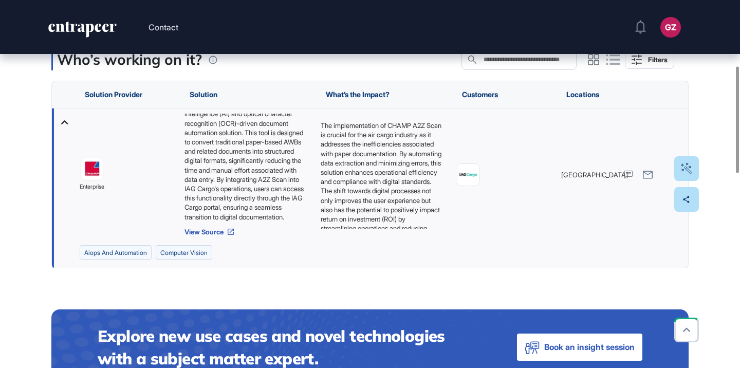
click at [231, 231] on icon at bounding box center [231, 232] width 8 height 8
drag, startPoint x: 467, startPoint y: 178, endPoint x: 486, endPoint y: 0, distance: 178.9
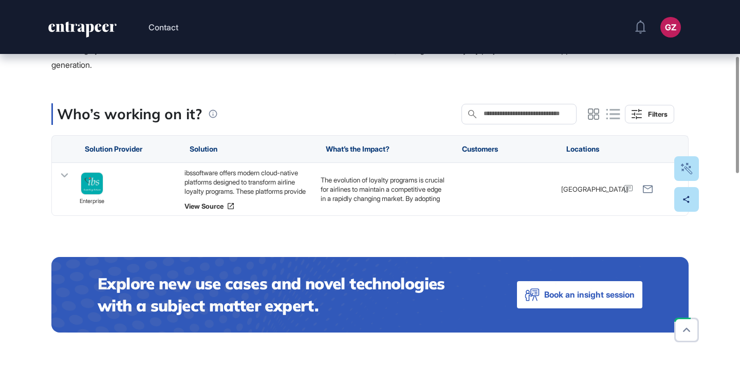
scroll to position [202, 0]
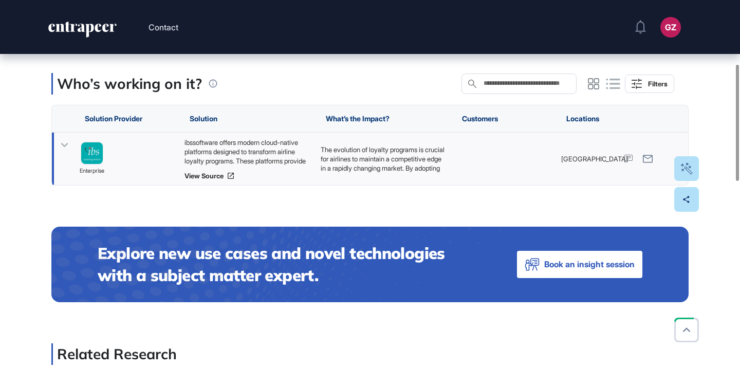
click at [255, 152] on div "ibssoftware offers modern cloud-native platforms designed to transform airline …" at bounding box center [248, 152] width 126 height 28
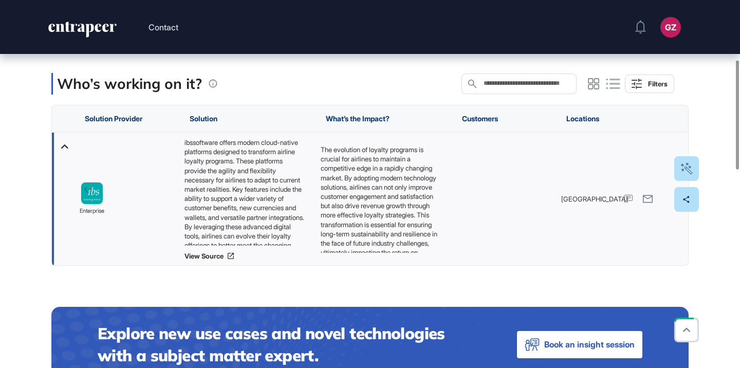
scroll to position [32, 0]
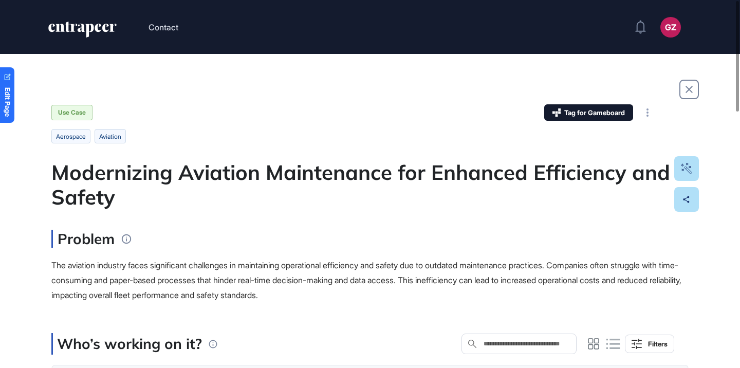
click at [312, 179] on div "Modernizing Aviation Maintenance for Enhanced Efficiency and Safety" at bounding box center [370, 184] width 638 height 49
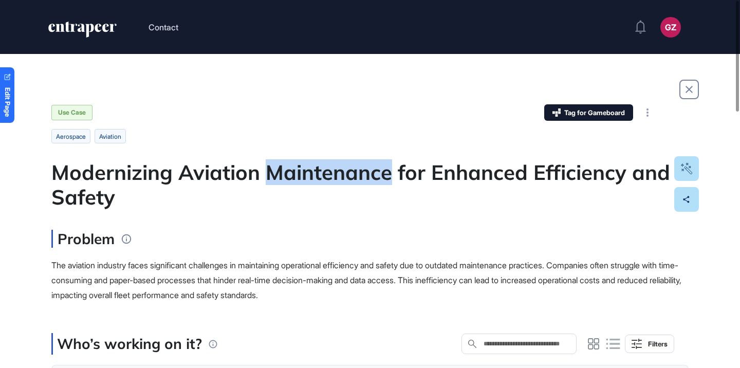
click at [312, 179] on div "Modernizing Aviation Maintenance for Enhanced Efficiency and Safety" at bounding box center [370, 184] width 638 height 49
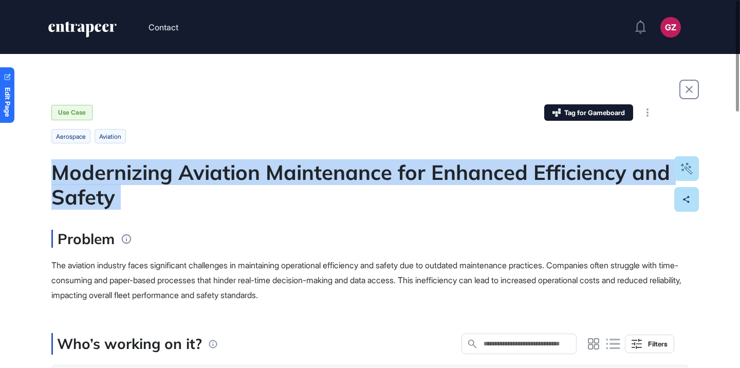
click at [312, 179] on div "Modernizing Aviation Maintenance for Enhanced Efficiency and Safety" at bounding box center [370, 184] width 638 height 49
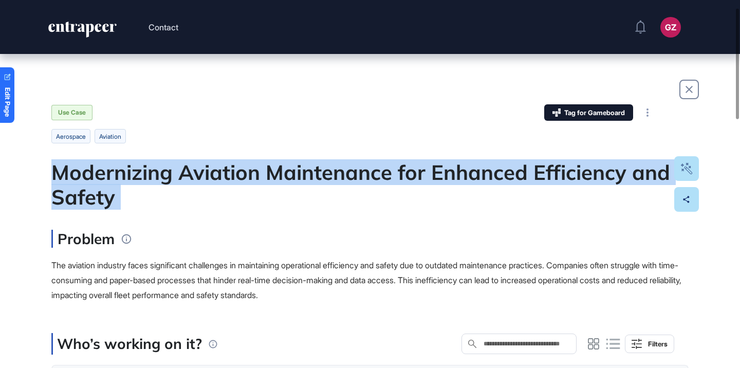
scroll to position [168, 0]
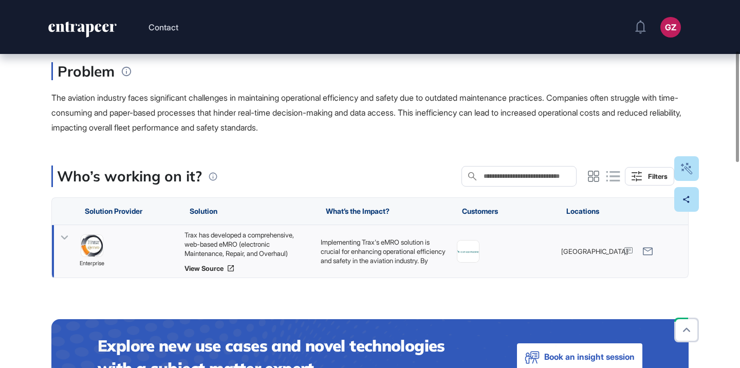
click at [272, 234] on div "Trax has developed a comprehensive, web-based eMRO (electronic Maintenance, Rep…" at bounding box center [248, 244] width 126 height 28
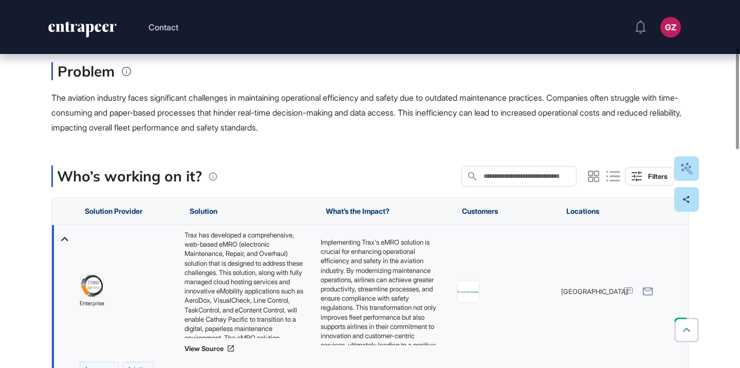
scroll to position [243, 0]
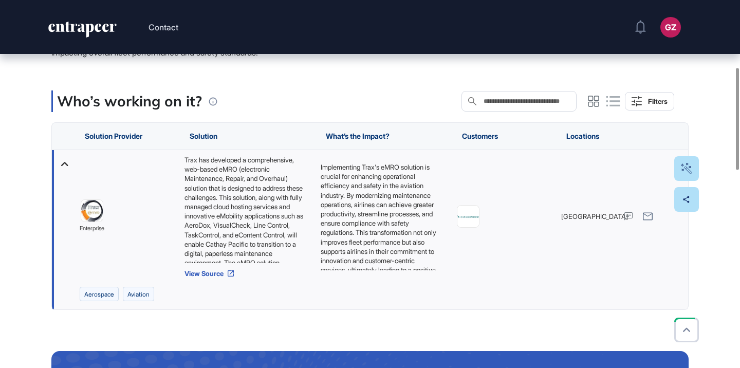
click at [223, 274] on link "View Source" at bounding box center [248, 273] width 126 height 8
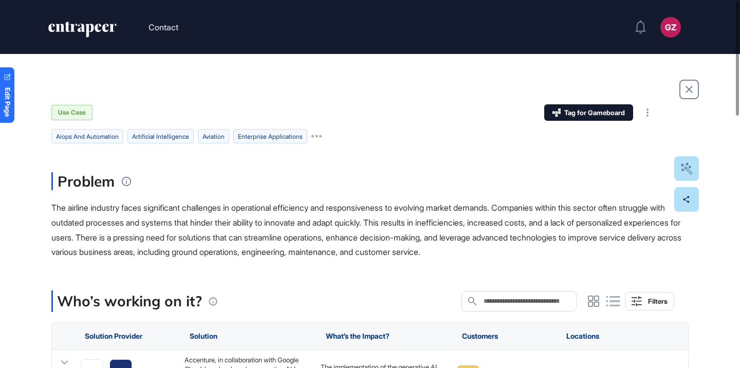
scroll to position [179, 0]
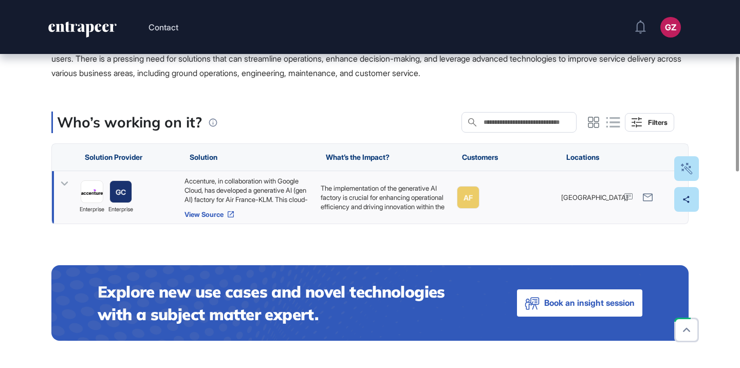
click at [215, 213] on link "View Source" at bounding box center [248, 214] width 126 height 8
drag, startPoint x: 96, startPoint y: 199, endPoint x: 370, endPoint y: 14, distance: 330.7
drag, startPoint x: 128, startPoint y: 194, endPoint x: 462, endPoint y: 0, distance: 385.9
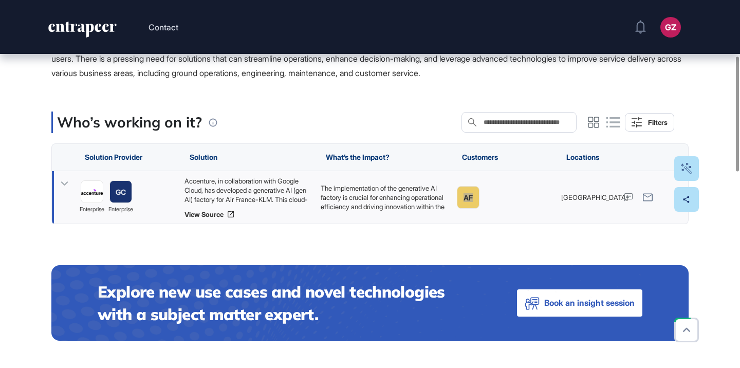
click at [283, 188] on div "Accenture, in collaboration with Google Cloud, has developed a generative AI (g…" at bounding box center [248, 190] width 126 height 28
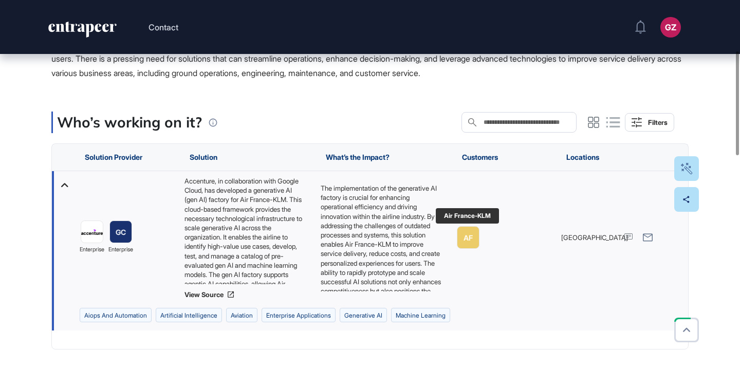
click at [466, 232] on link "AF" at bounding box center [468, 237] width 23 height 23
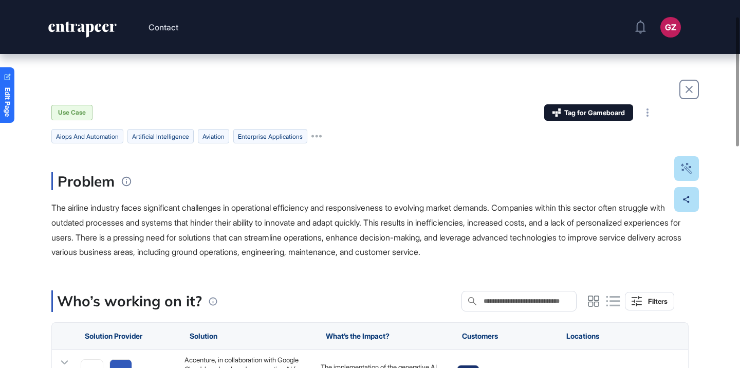
scroll to position [162, 0]
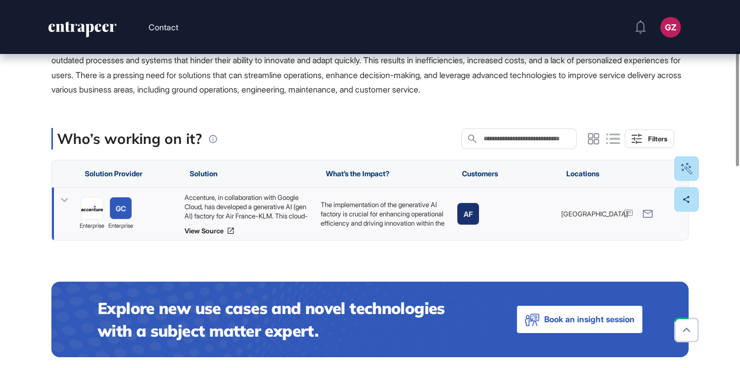
click at [213, 202] on div "Accenture, in collaboration with Google Cloud, has developed a generative AI (g…" at bounding box center [248, 207] width 126 height 28
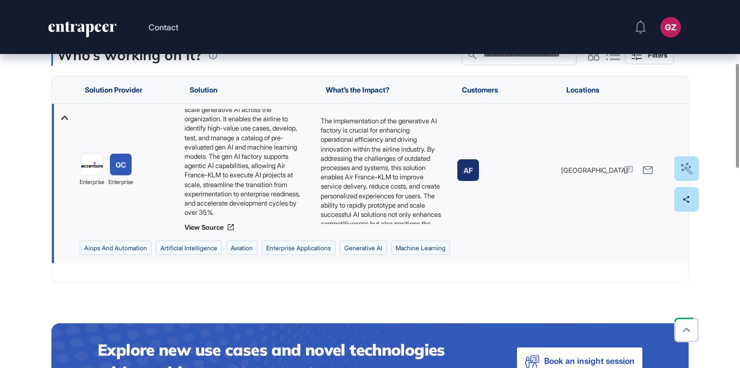
scroll to position [268, 0]
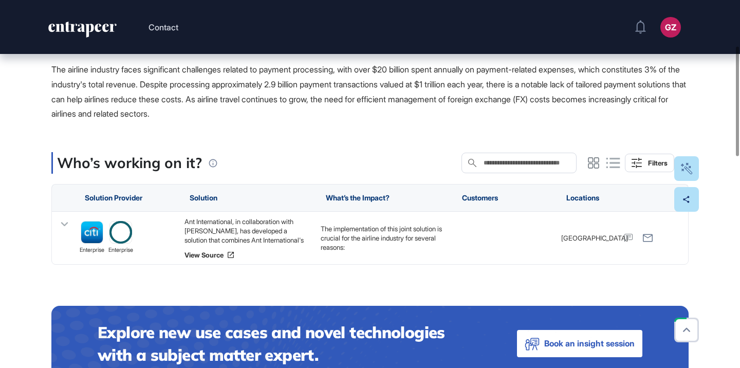
scroll to position [232, 0]
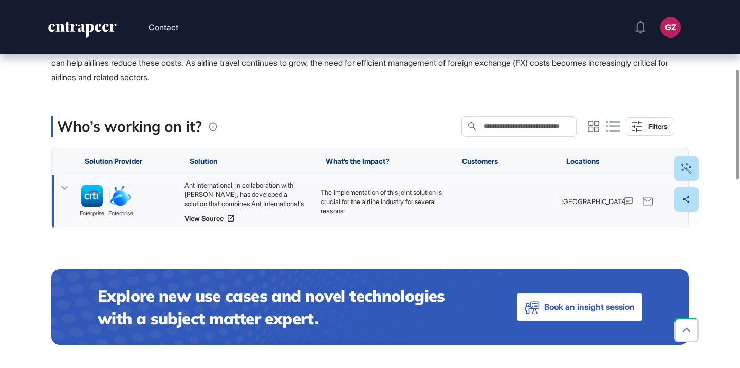
click at [287, 203] on div "Ant International, in collaboration with Citi, has developed a solution that co…" at bounding box center [248, 194] width 126 height 28
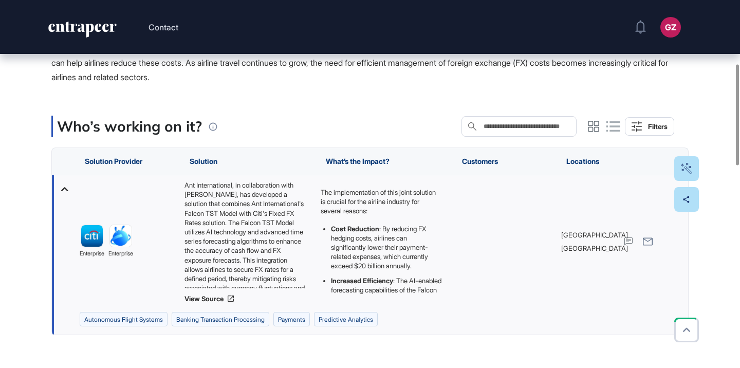
click at [316, 304] on div "Ant International, in collaboration with Citi, has developed a solution that co…" at bounding box center [384, 241] width 136 height 133
click at [211, 298] on link "View Source" at bounding box center [248, 299] width 126 height 8
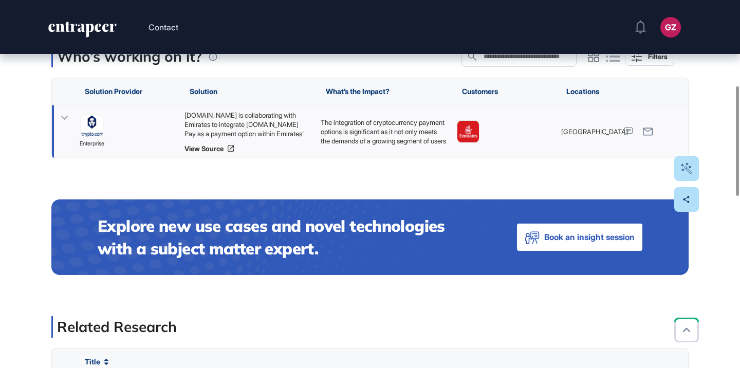
click at [268, 135] on div "[DOMAIN_NAME] is collaborating with Emirates to integrate [DOMAIN_NAME] Pay as …" at bounding box center [248, 125] width 126 height 28
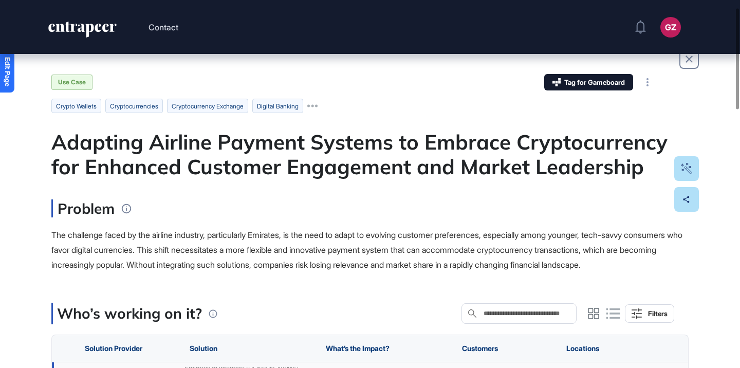
scroll to position [27, 0]
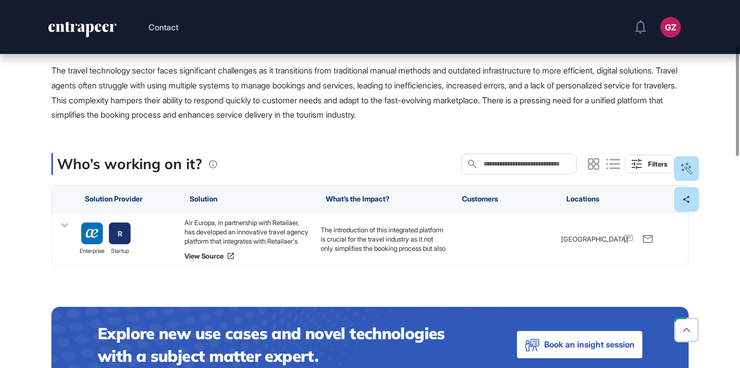
scroll to position [206, 0]
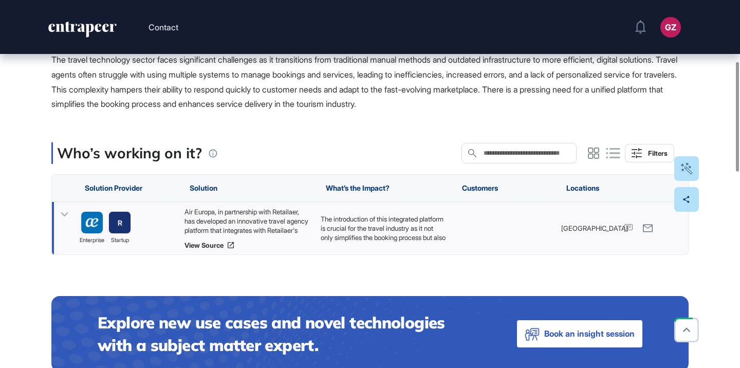
click at [287, 223] on div "Air Europa, in partnership with Retailaer, has developed an innovative travel a…" at bounding box center [248, 221] width 126 height 28
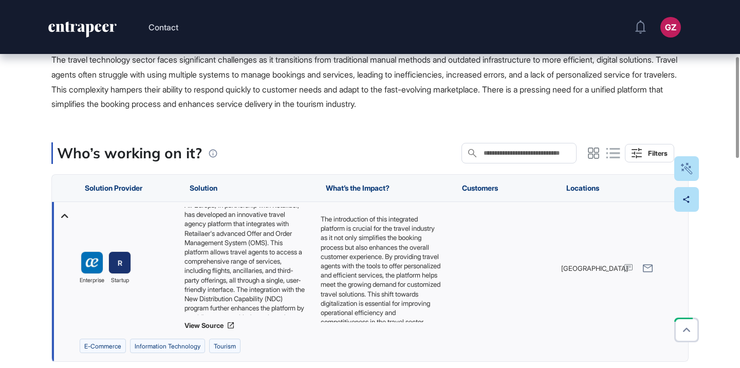
scroll to position [0, 0]
click at [223, 328] on link "View Source" at bounding box center [248, 325] width 126 height 8
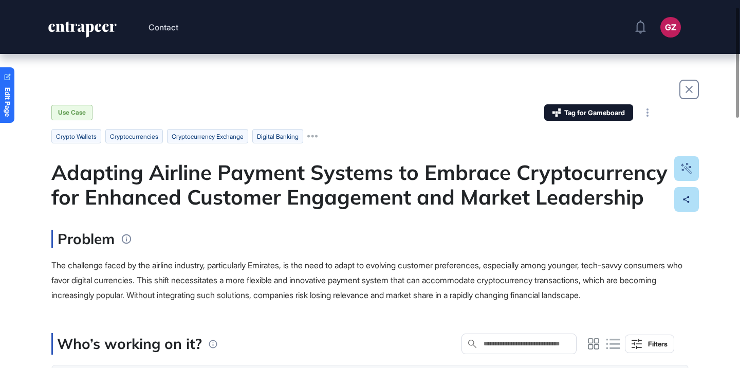
scroll to position [149, 0]
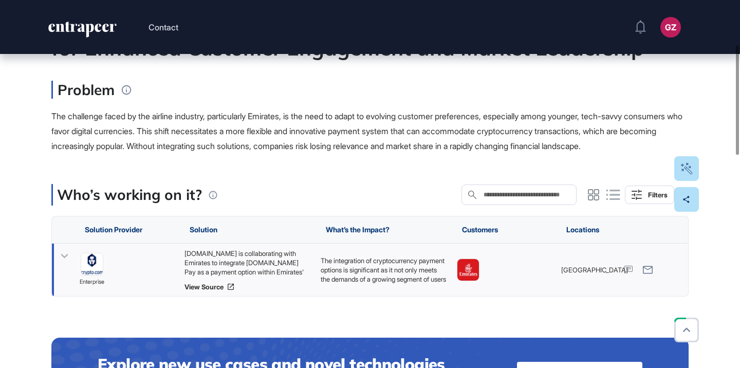
click at [244, 264] on div "Crypto.com is collaborating with Emirates to integrate Crypto.com Pay as a paym…" at bounding box center [248, 263] width 126 height 28
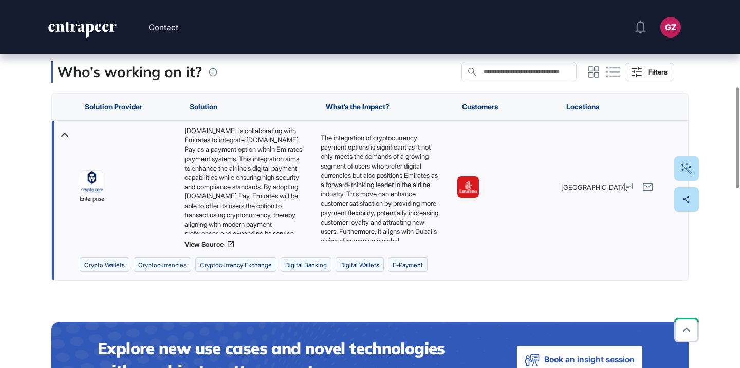
scroll to position [317, 0]
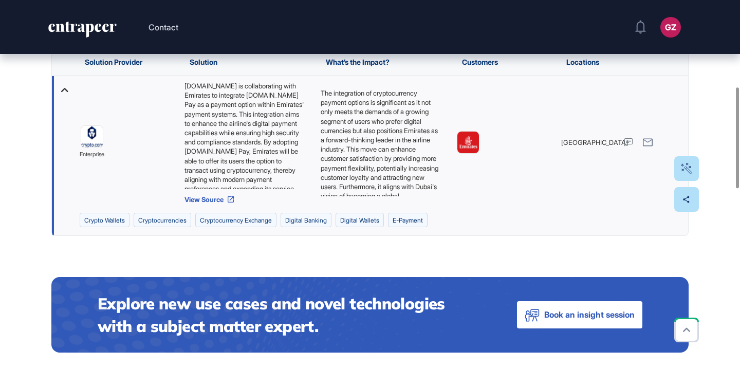
click at [219, 204] on link "View Source" at bounding box center [248, 199] width 126 height 8
drag, startPoint x: 99, startPoint y: 146, endPoint x: 256, endPoint y: 3, distance: 212.6
click at [0, 0] on div "Contact GZ Admin Dashboard Dashboard Profile My Content Request More Data Edit …" at bounding box center [370, 345] width 740 height 1324
drag, startPoint x: 463, startPoint y: 158, endPoint x: 357, endPoint y: 23, distance: 171.8
click at [0, 0] on div "Contact GZ Admin Dashboard Dashboard Profile My Content Request More Data Edit …" at bounding box center [370, 345] width 740 height 1324
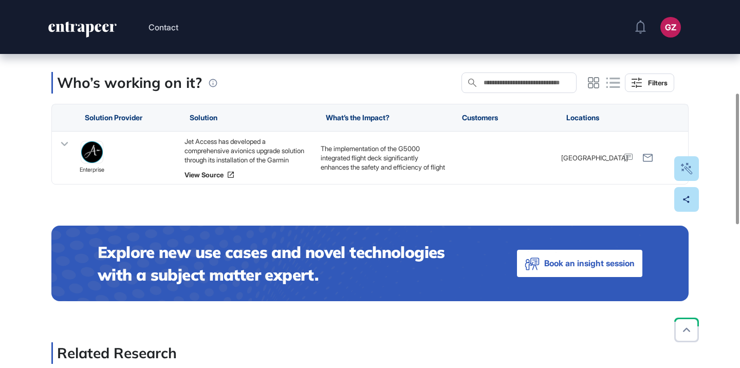
scroll to position [260, 0]
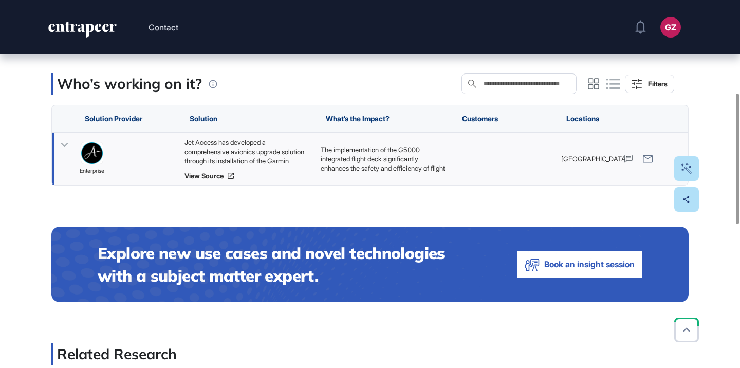
click at [268, 160] on div "Jet Access has developed a comprehensive avionics upgrade solution through its …" at bounding box center [248, 152] width 126 height 28
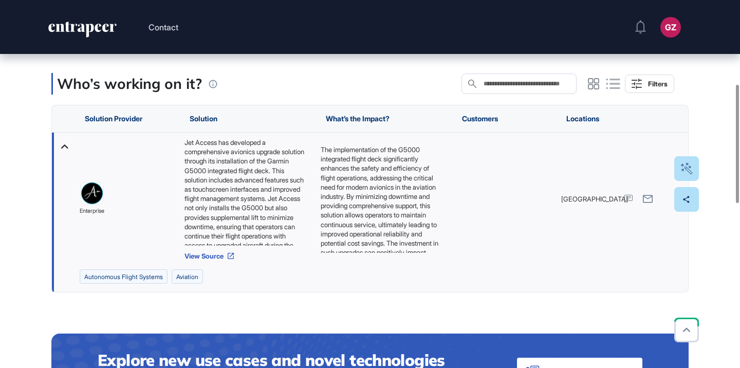
click at [210, 255] on link "View Source" at bounding box center [248, 256] width 126 height 8
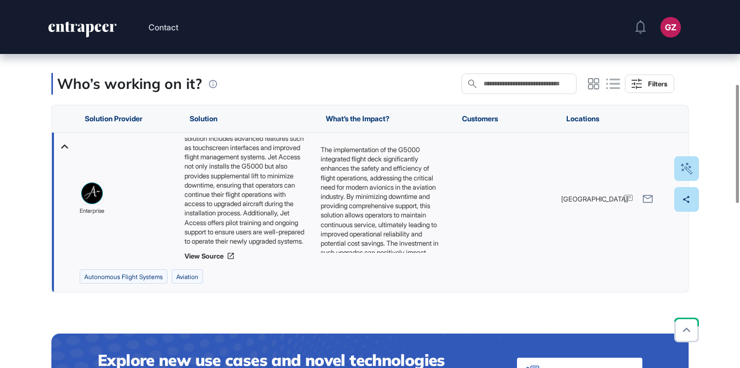
scroll to position [0, 0]
click at [0, 0] on div "Contact GZ Admin Dashboard Dashboard Profile My Content Request More Data Edit …" at bounding box center [370, 308] width 740 height 1137
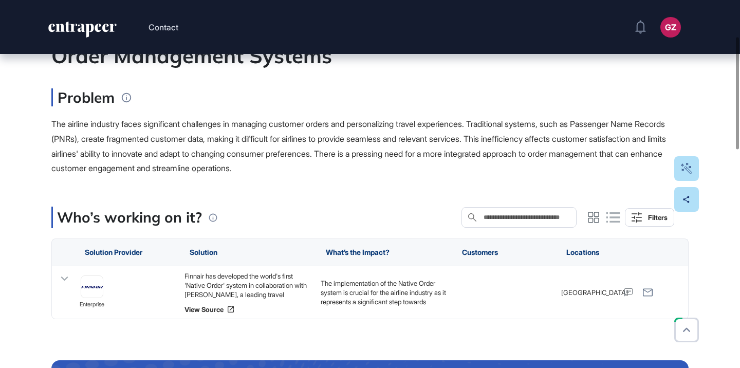
scroll to position [119, 0]
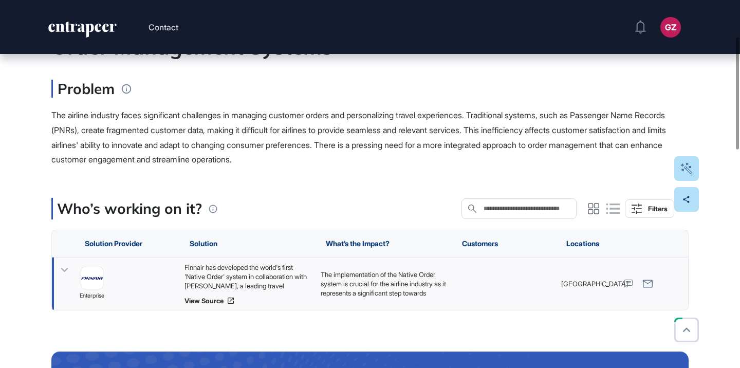
click at [265, 266] on div "Finnair has developed the world's first 'Native Order' system in collaboration …" at bounding box center [248, 277] width 126 height 28
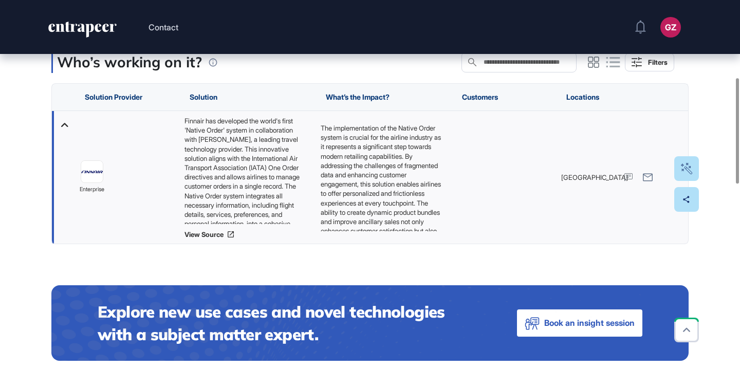
scroll to position [270, 0]
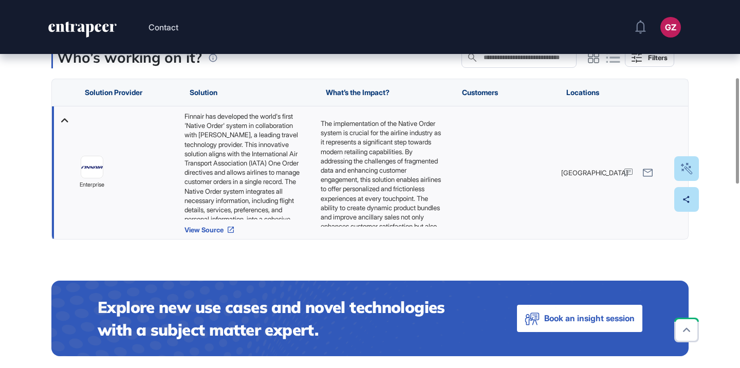
click at [219, 229] on link "View Source" at bounding box center [248, 230] width 126 height 8
drag, startPoint x: 94, startPoint y: 170, endPoint x: 282, endPoint y: 2, distance: 252.0
click at [0, 0] on div "Contact GZ Admin Dashboard Dashboard Profile My Content Request More Data Edit …" at bounding box center [370, 370] width 740 height 1281
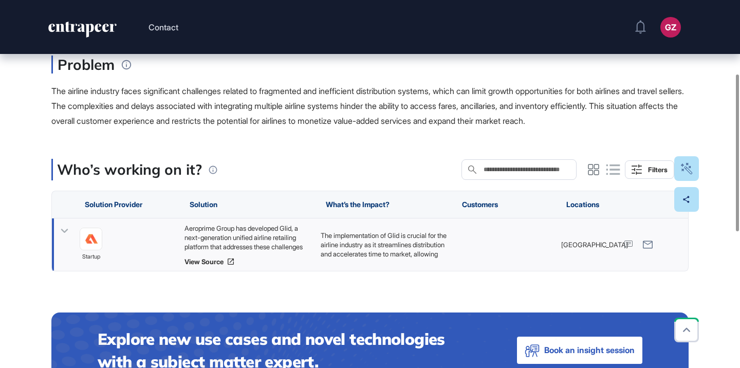
scroll to position [175, 0]
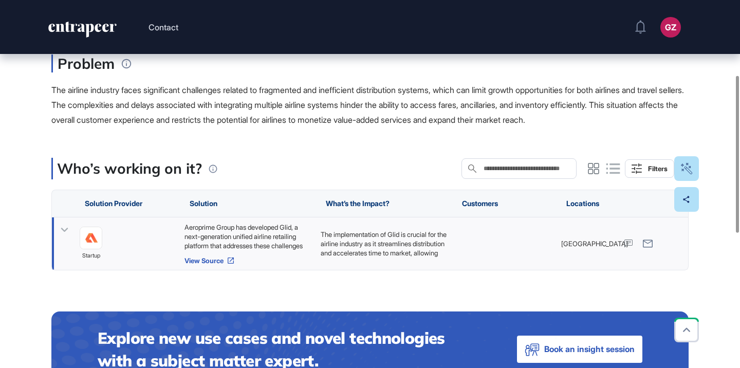
click at [220, 260] on link "View Source" at bounding box center [248, 261] width 126 height 8
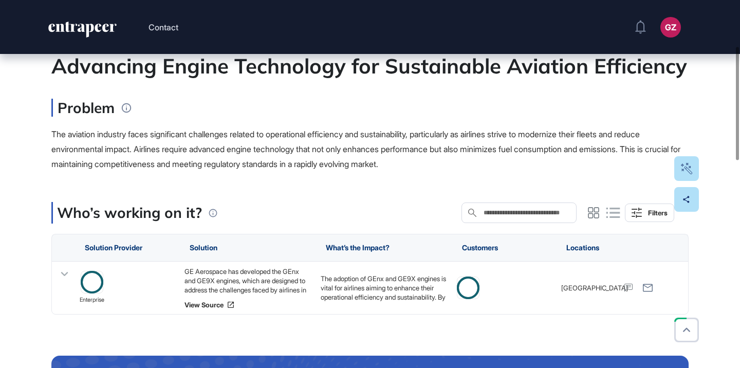
scroll to position [150, 0]
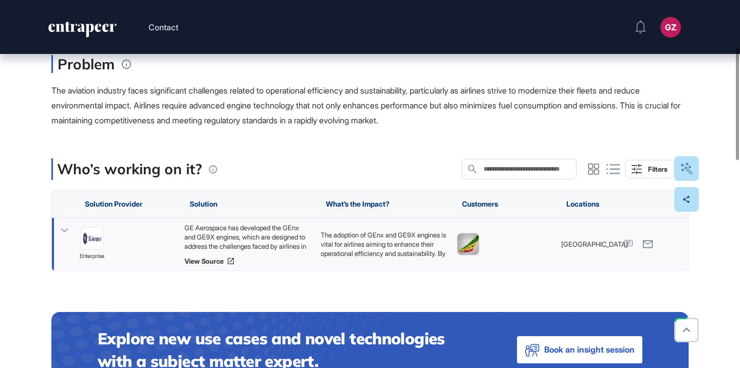
click at [197, 236] on div "GE Aerospace has developed the GEnx and GE9X engines, which are designed to add…" at bounding box center [248, 237] width 126 height 28
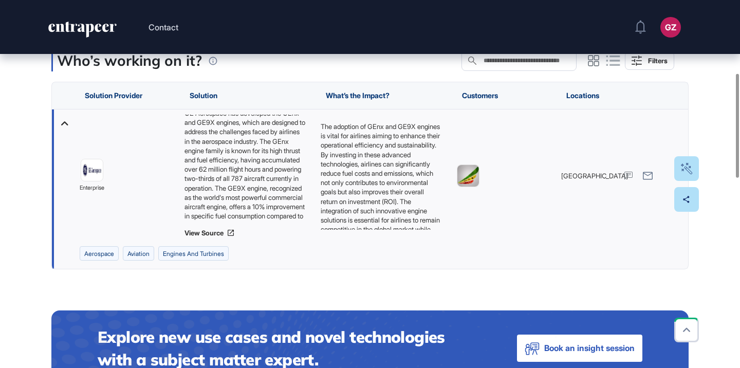
scroll to position [0, 0]
click at [217, 231] on link "View Source" at bounding box center [248, 233] width 126 height 8
drag, startPoint x: 92, startPoint y: 172, endPoint x: 345, endPoint y: 12, distance: 299.3
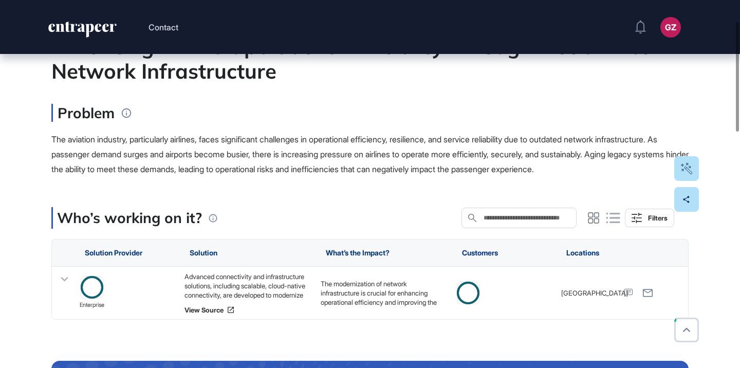
scroll to position [144, 0]
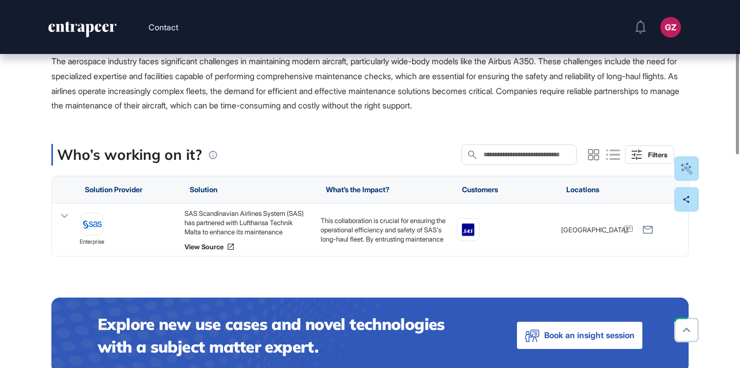
scroll to position [205, 0]
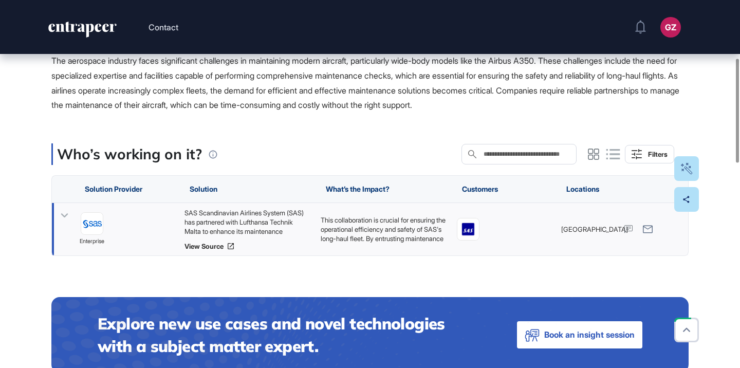
click at [207, 221] on div "SAS Scandinavian Airlines System (SAS) has partnered with Lufthansa Technik Mal…" at bounding box center [248, 222] width 126 height 28
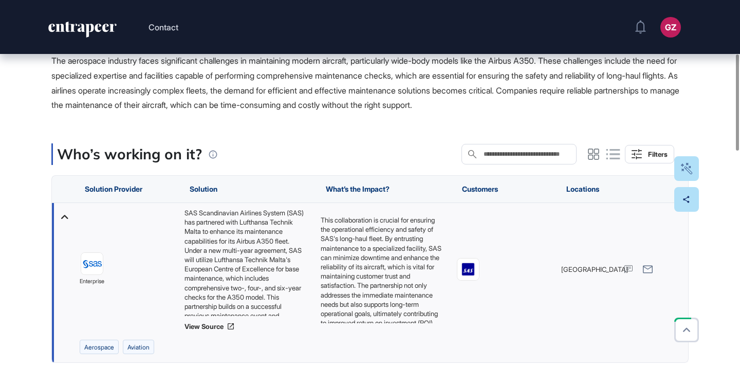
scroll to position [88, 0]
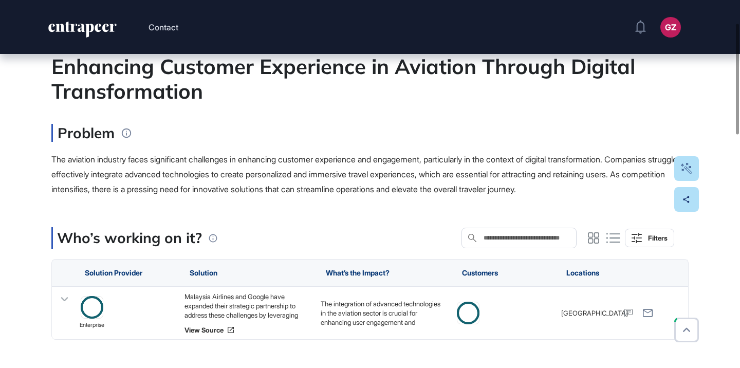
scroll to position [148, 0]
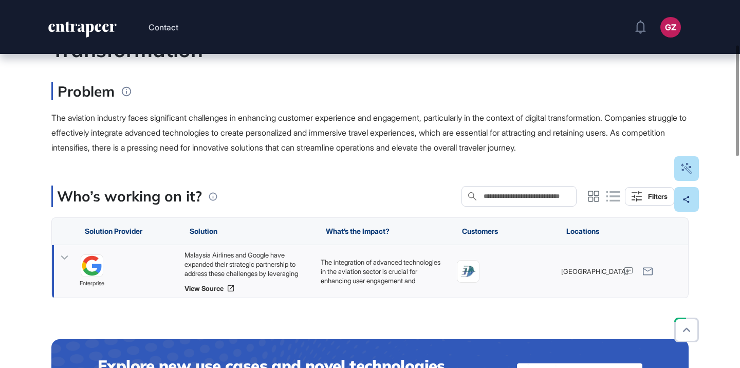
click at [220, 265] on div "Malaysia Airlines and Google have expanded their strategic partnership to addre…" at bounding box center [248, 264] width 126 height 28
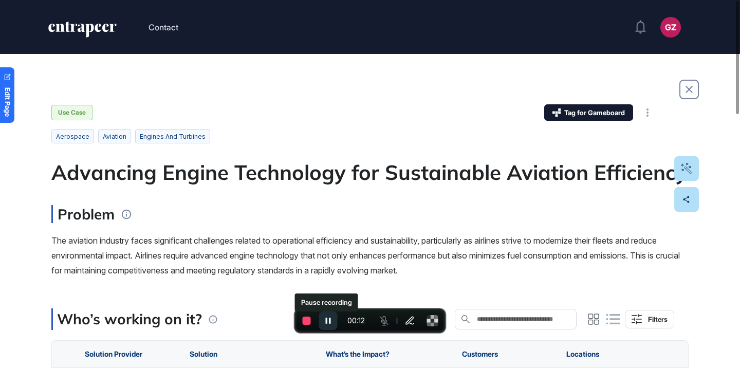
click at [327, 321] on icon "Pause recording" at bounding box center [328, 321] width 5 height 6
click at [311, 318] on span "End recording" at bounding box center [307, 321] width 8 height 8
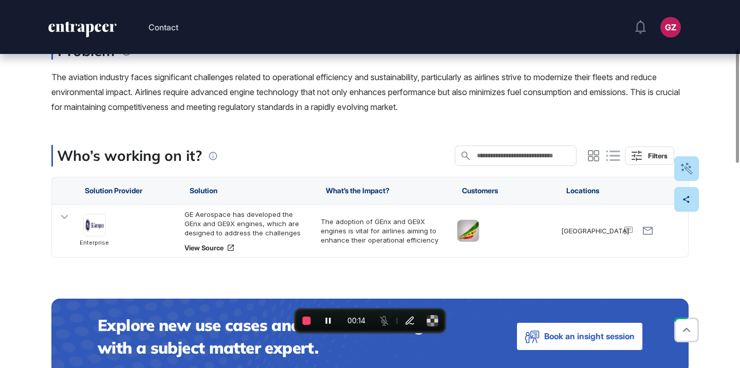
scroll to position [165, 0]
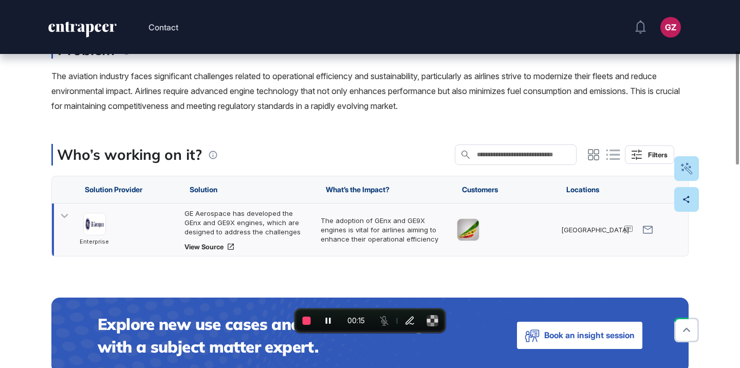
click at [215, 219] on div "GE Aerospace has developed the GEnx and GE9X engines, which are designed to add…" at bounding box center [248, 223] width 126 height 28
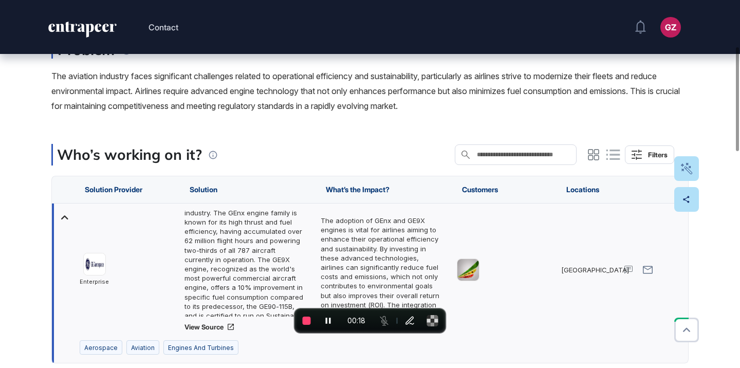
scroll to position [40, 0]
click at [217, 327] on link "View Source" at bounding box center [248, 327] width 126 height 8
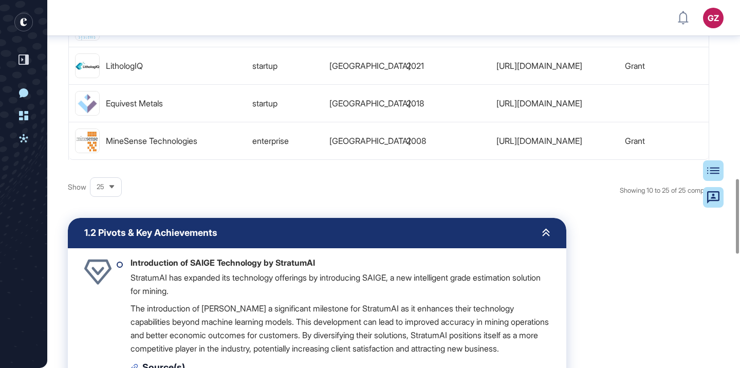
scroll to position [495, 0]
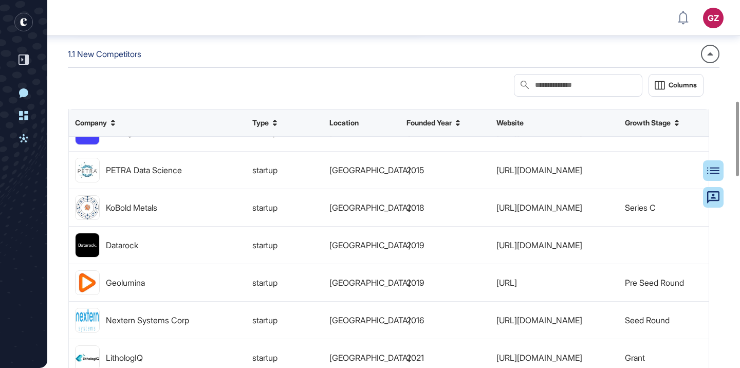
click at [486, 68] on div "1.1 New Competitors" at bounding box center [394, 56] width 652 height 23
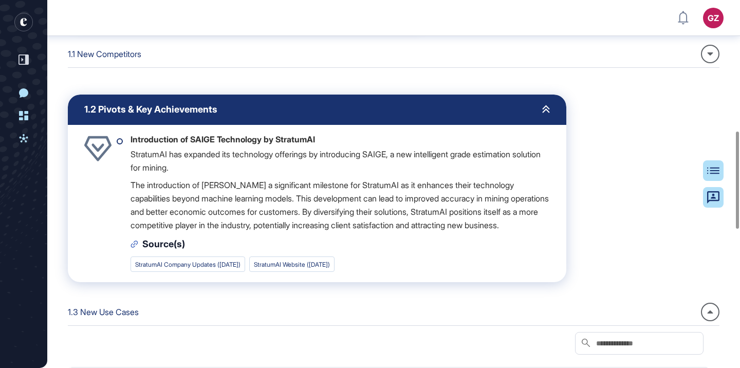
click at [712, 63] on div at bounding box center [710, 54] width 19 height 19
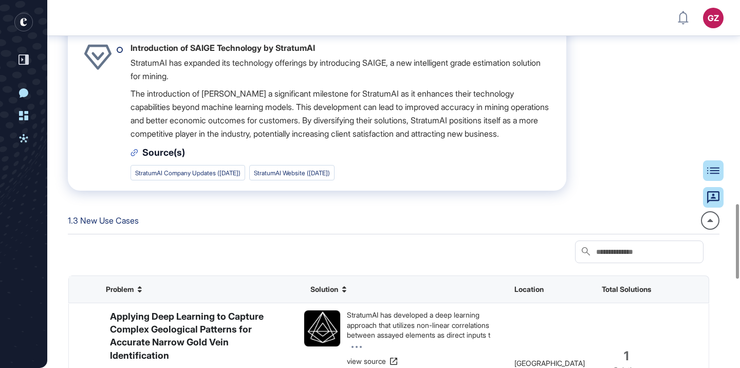
scroll to position [990, 0]
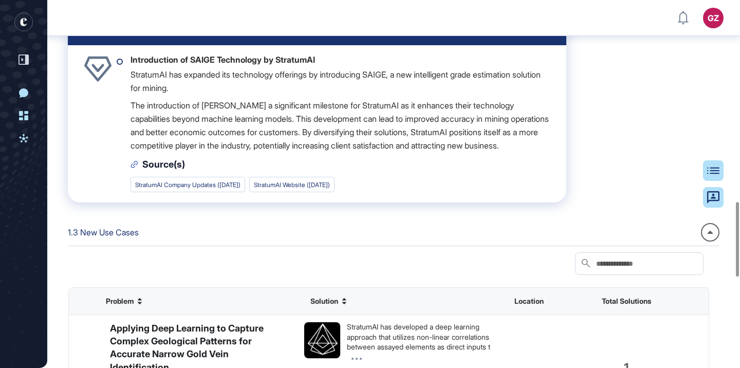
click at [199, 95] on p "StratumAI has expanded its technology offerings by introducing SAIGE, a new int…" at bounding box center [341, 81] width 420 height 27
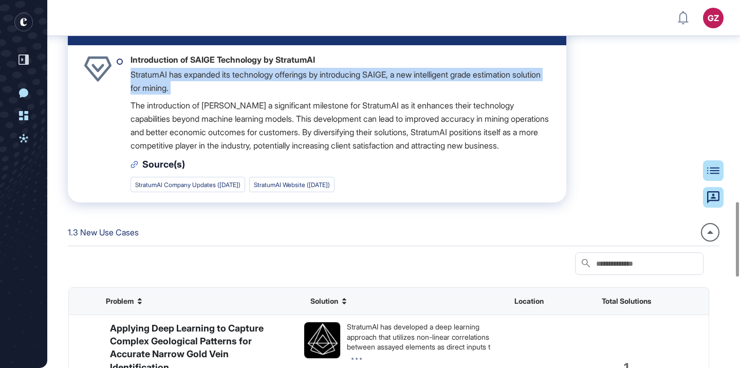
click at [199, 95] on p "StratumAI has expanded its technology offerings by introducing SAIGE, a new int…" at bounding box center [341, 81] width 420 height 27
click at [192, 88] on div at bounding box center [192, 88] width 0 height 0
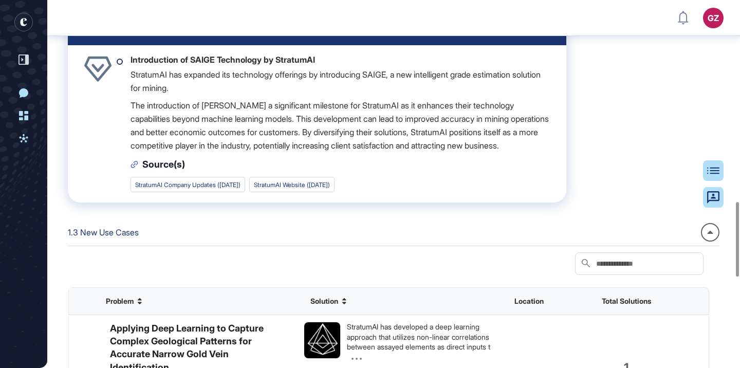
click at [150, 95] on p "StratumAI has expanded its technology offerings by introducing SAIGE, a new int…" at bounding box center [341, 81] width 420 height 27
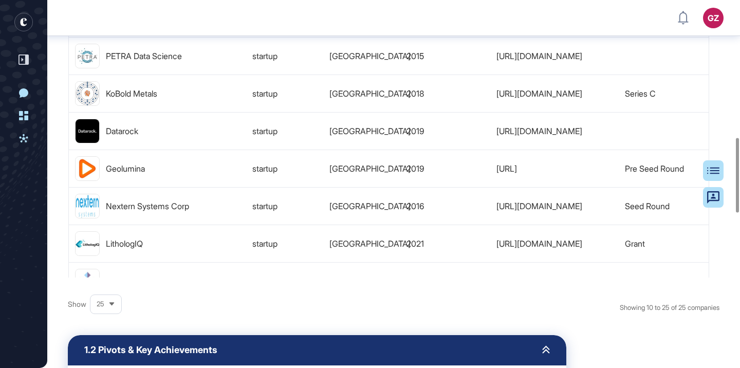
scroll to position [663, 0]
